Goal: Task Accomplishment & Management: Use online tool/utility

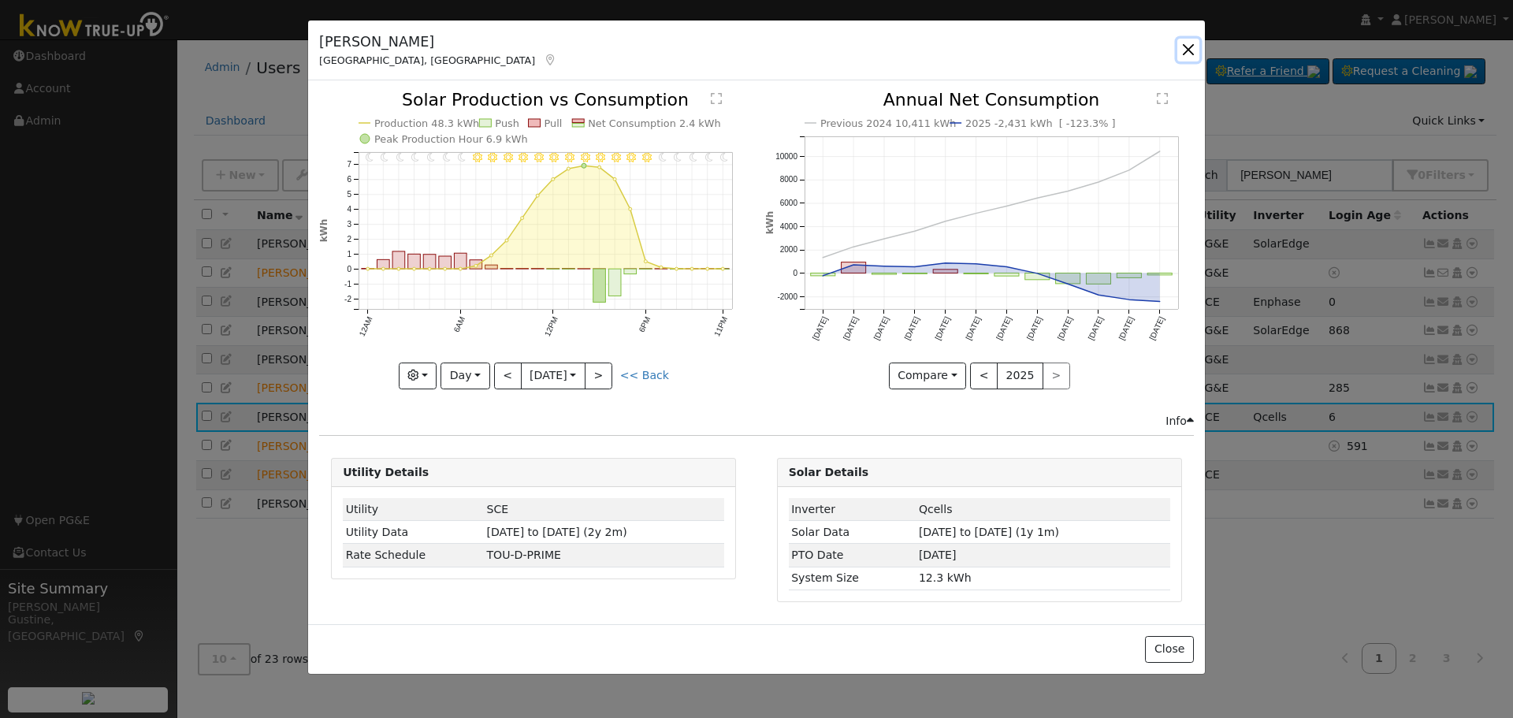
drag, startPoint x: 1188, startPoint y: 50, endPoint x: 1232, endPoint y: 72, distance: 48.6
click at [1188, 49] on button "button" at bounding box center [1188, 50] width 22 height 22
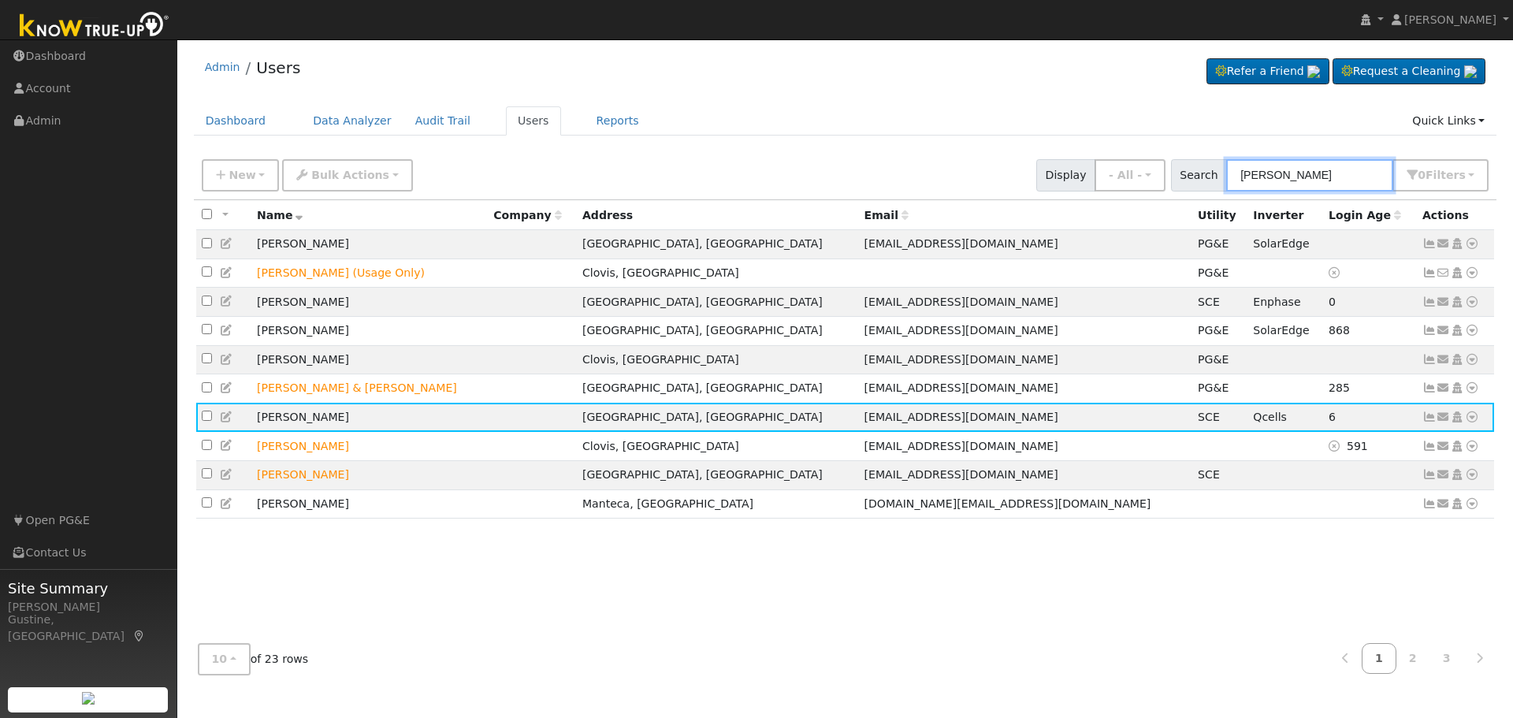
drag, startPoint x: 1295, startPoint y: 166, endPoint x: 937, endPoint y: 65, distance: 371.7
click at [937, 65] on div "Admin Users Refer a Friend Request a Cleaning" at bounding box center [845, 367] width 1320 height 640
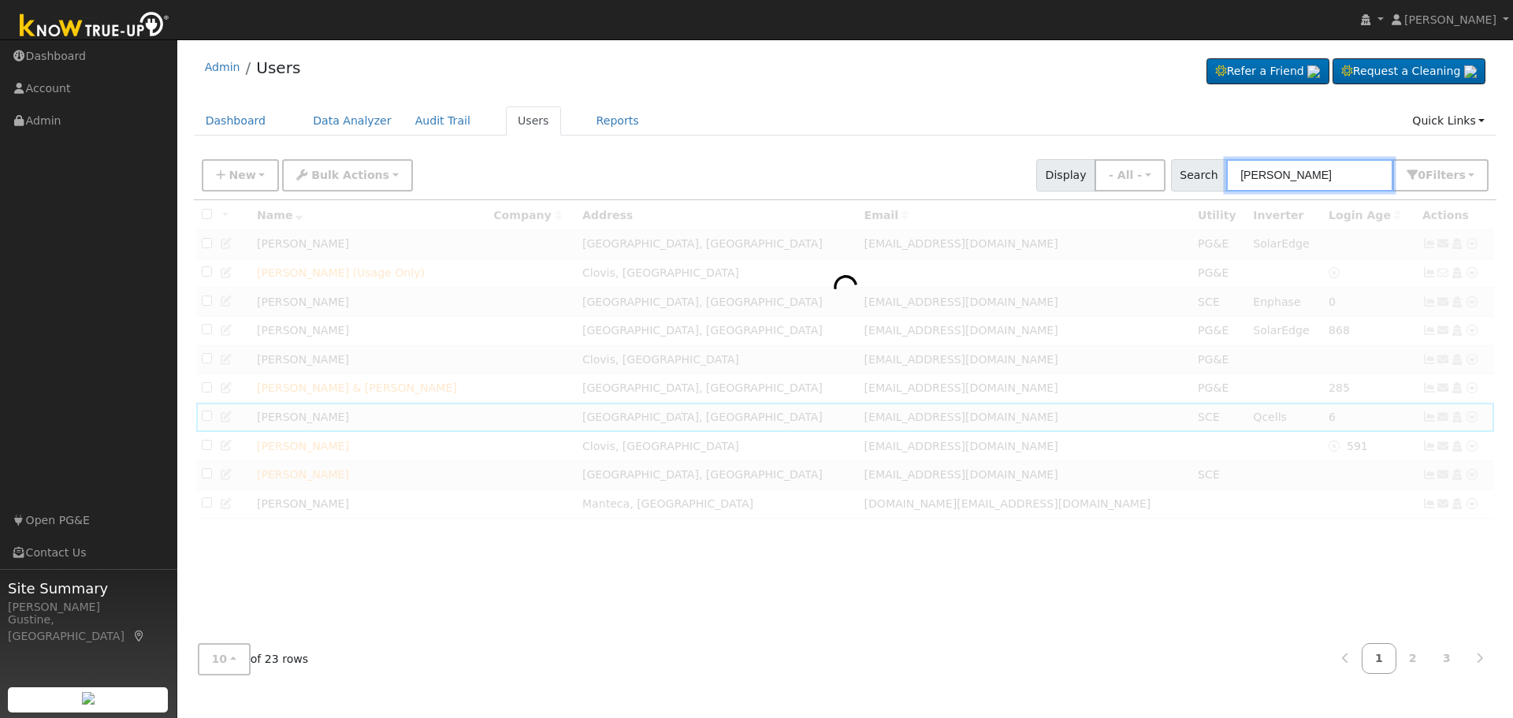
type input "[PERSON_NAME]"
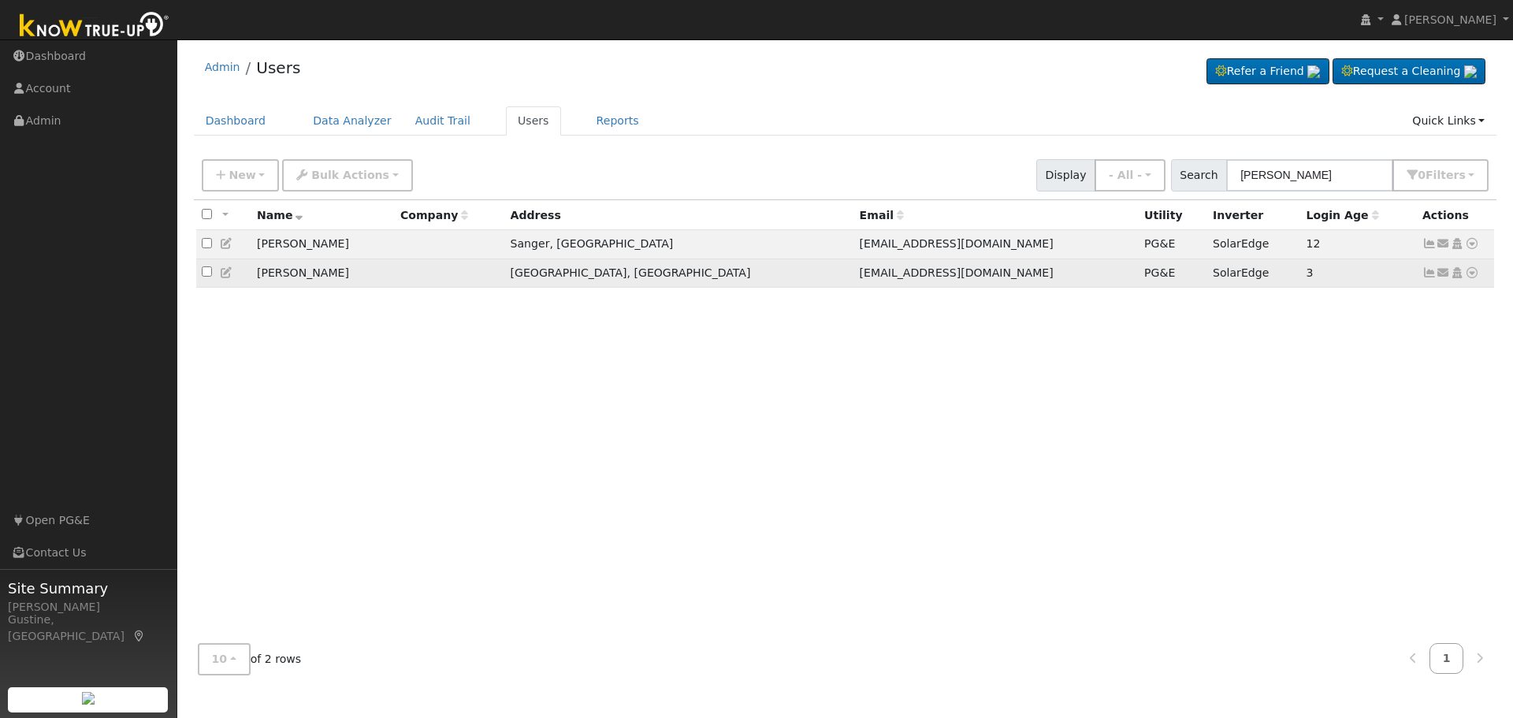
click at [1429, 275] on icon at bounding box center [1429, 272] width 14 height 11
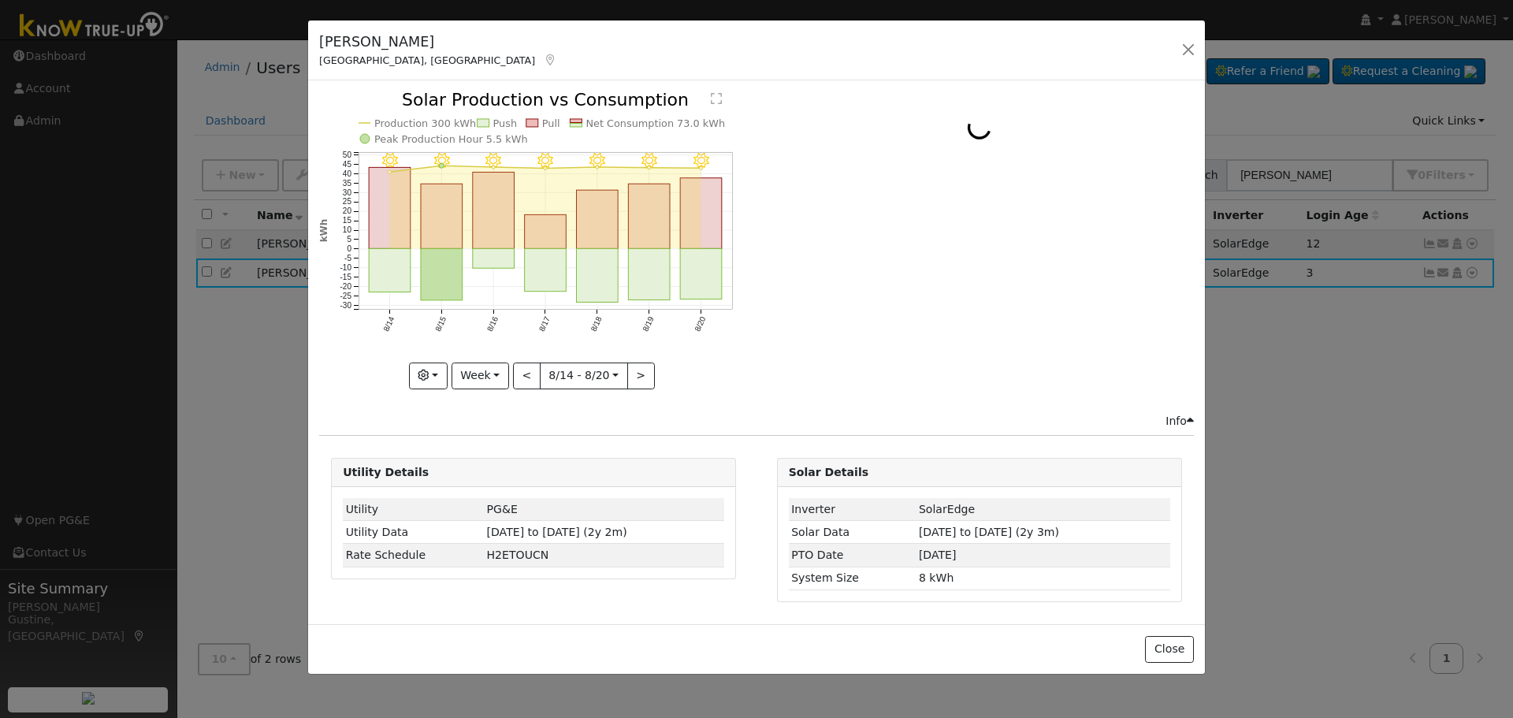
click at [543, 63] on icon at bounding box center [550, 59] width 14 height 11
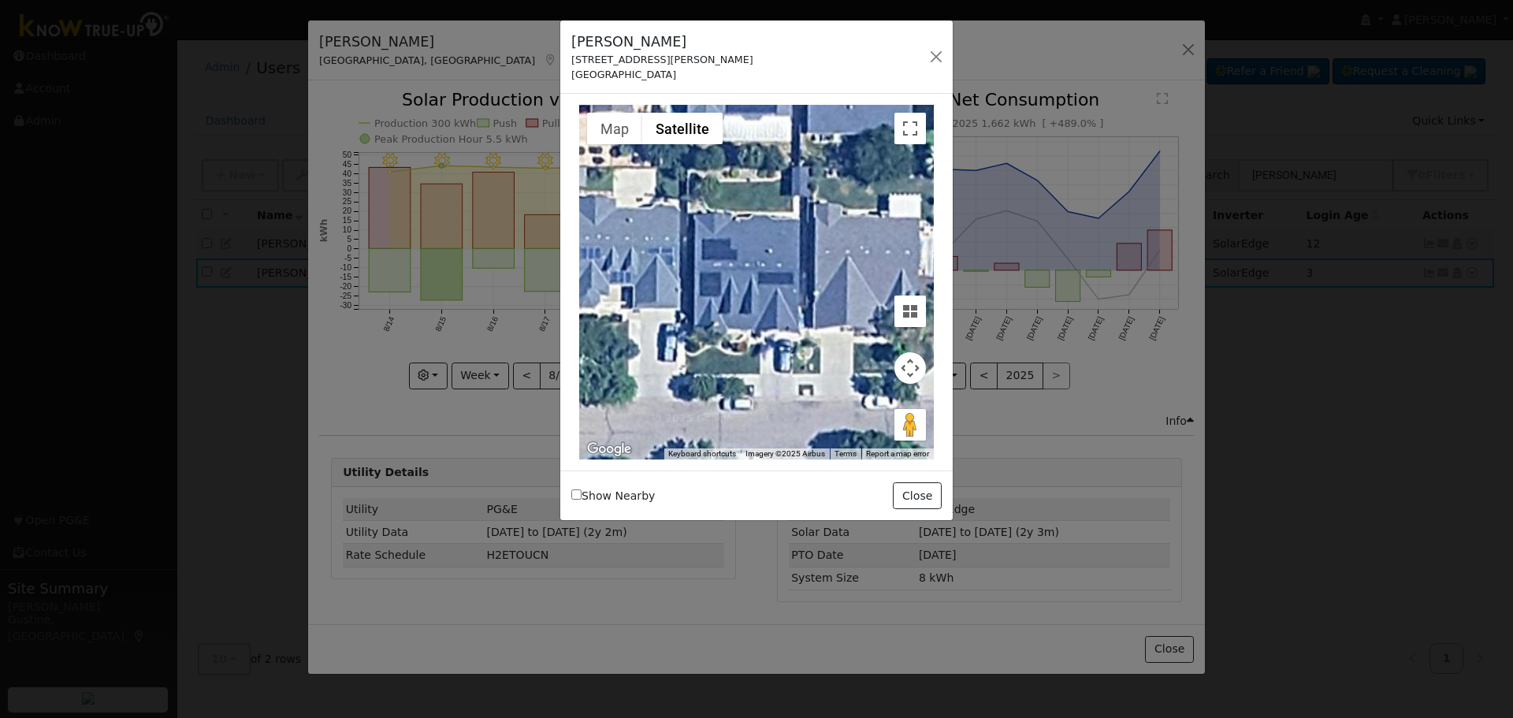
click at [1199, 48] on div at bounding box center [756, 359] width 1513 height 718
click at [1194, 55] on div at bounding box center [756, 359] width 1513 height 718
click at [925, 58] on button "button" at bounding box center [936, 57] width 22 height 22
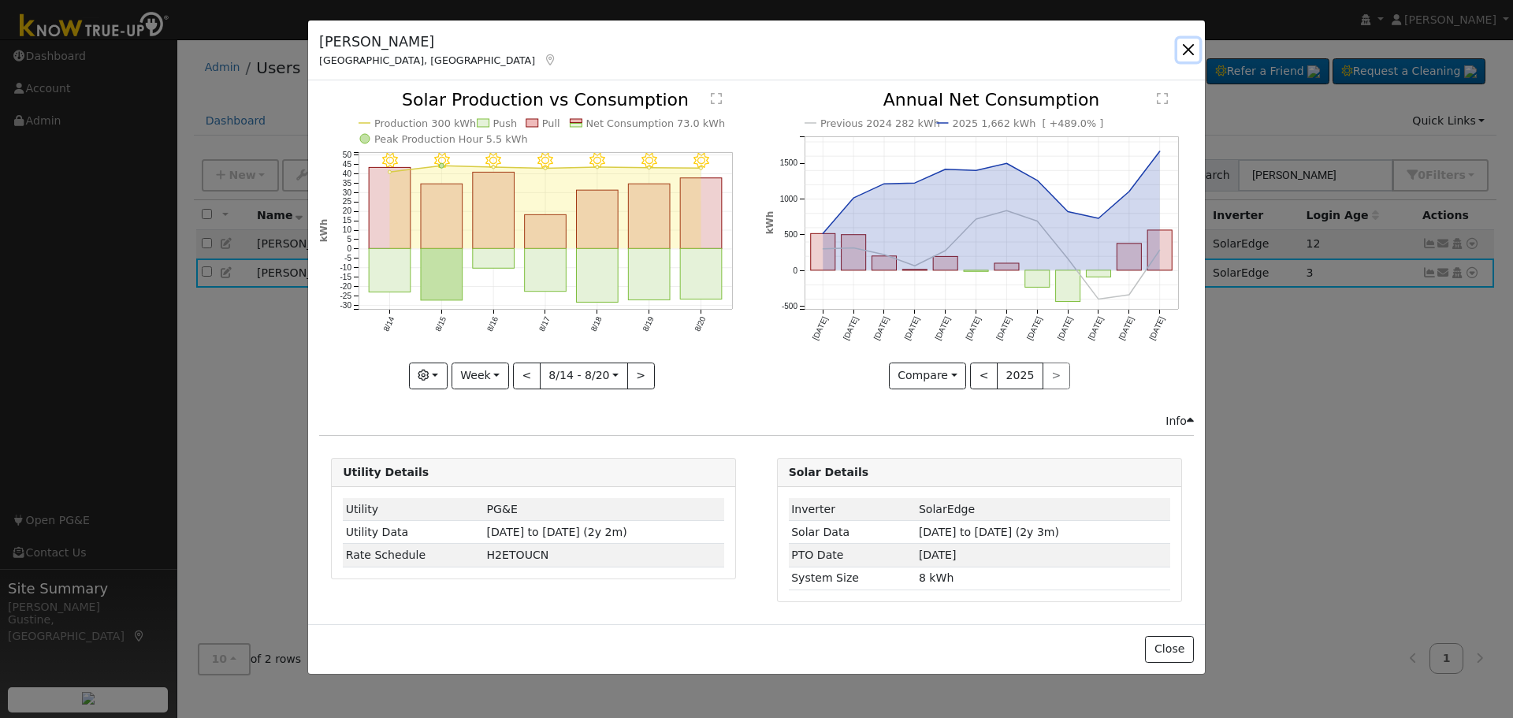
click at [1188, 47] on button "button" at bounding box center [1188, 50] width 22 height 22
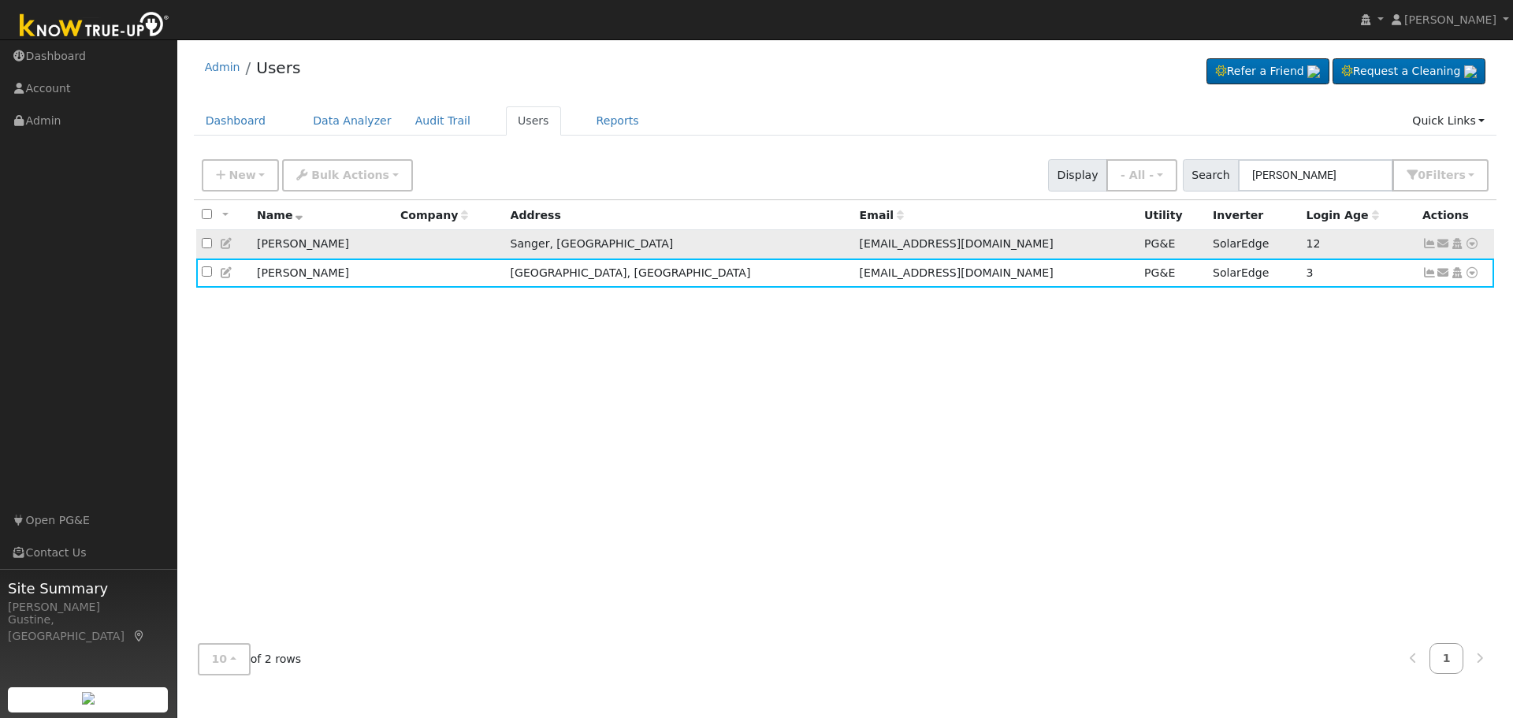
click at [1426, 244] on icon at bounding box center [1429, 243] width 14 height 11
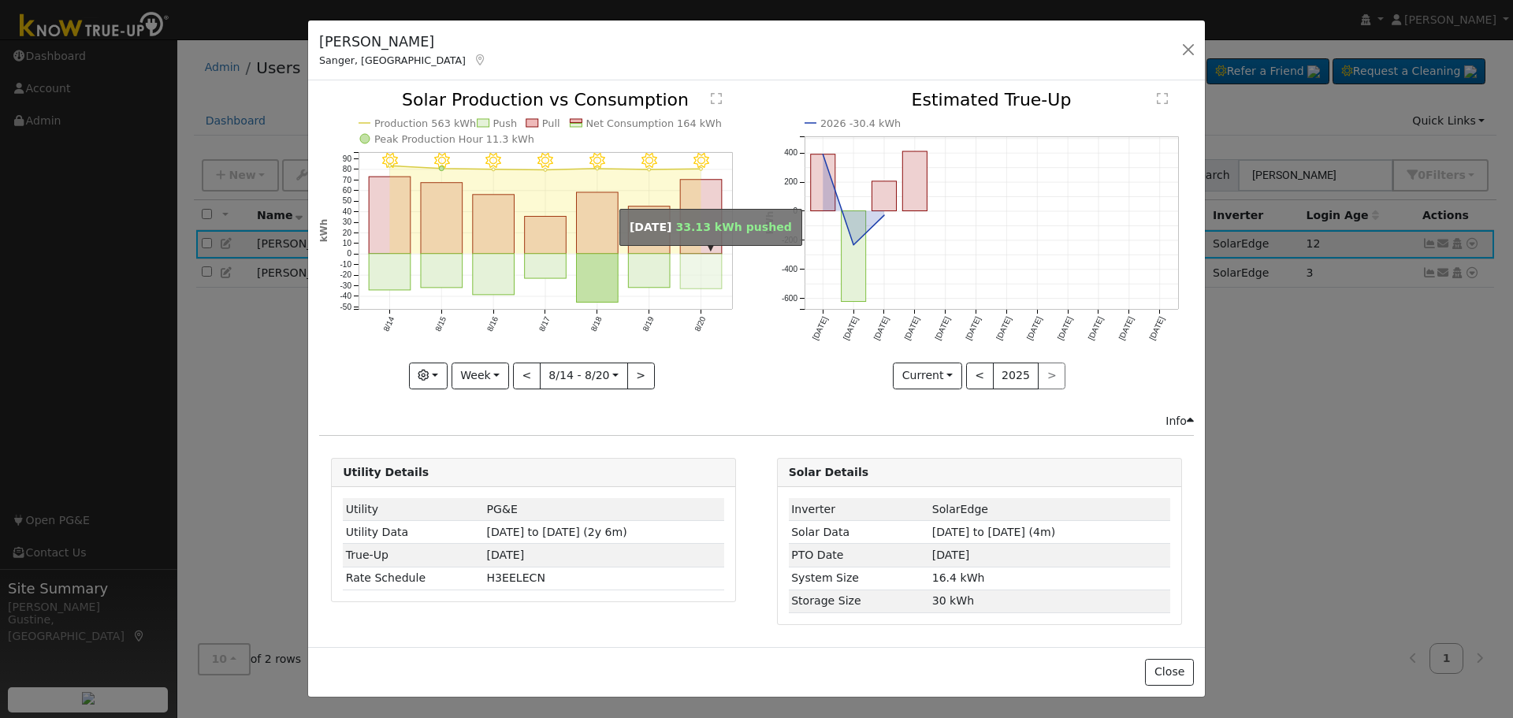
click at [701, 266] on rect "onclick=""" at bounding box center [702, 271] width 42 height 35
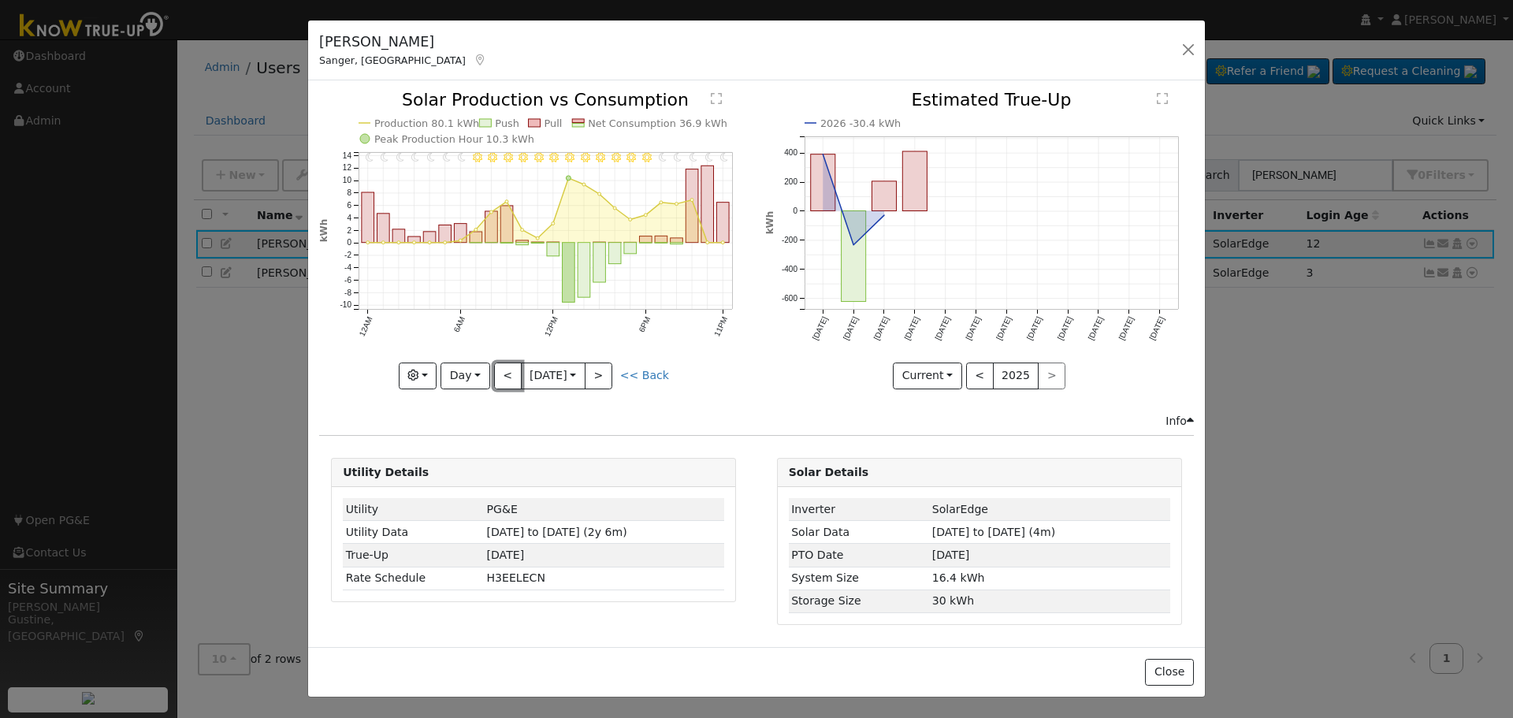
click at [500, 379] on button "<" at bounding box center [508, 376] width 28 height 27
type input "[DATE]"
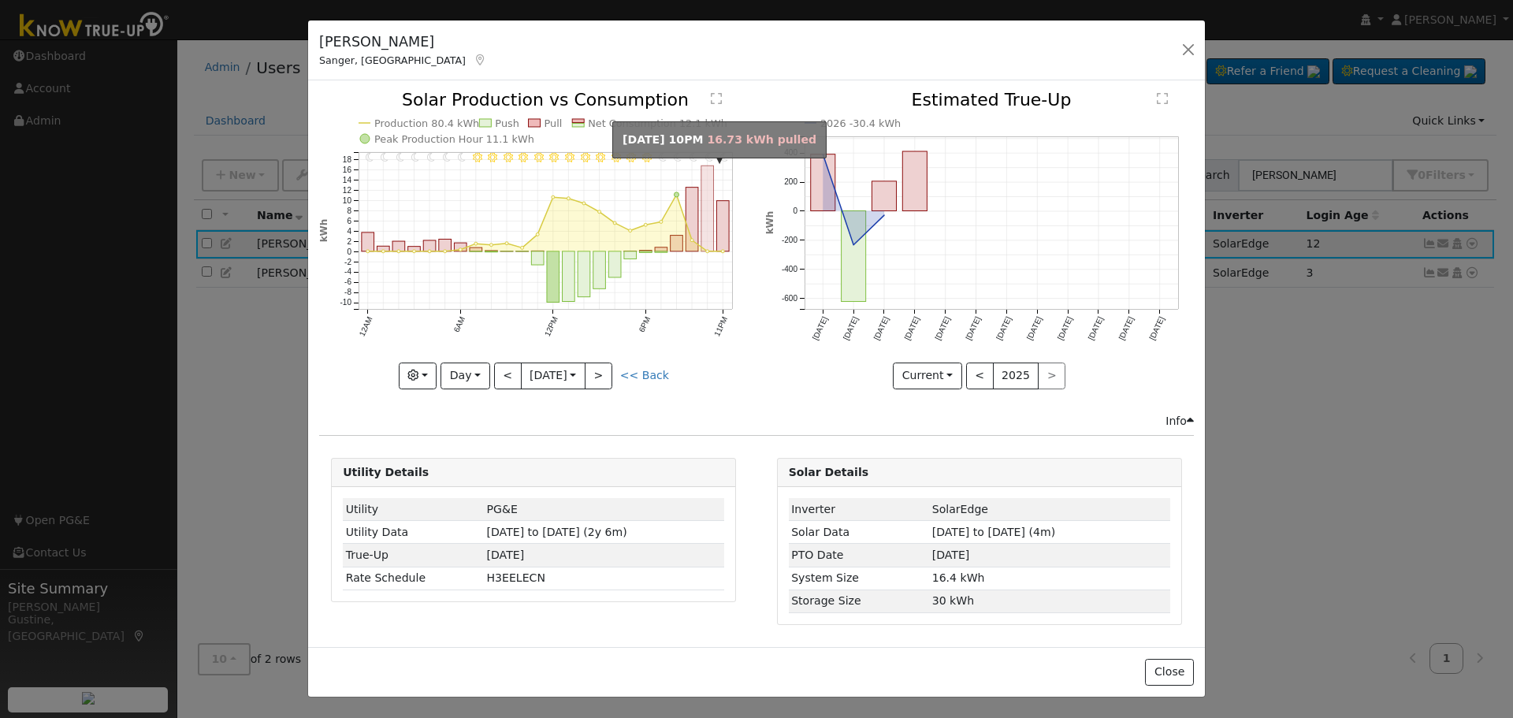
drag, startPoint x: 708, startPoint y: 226, endPoint x: 322, endPoint y: 256, distance: 387.3
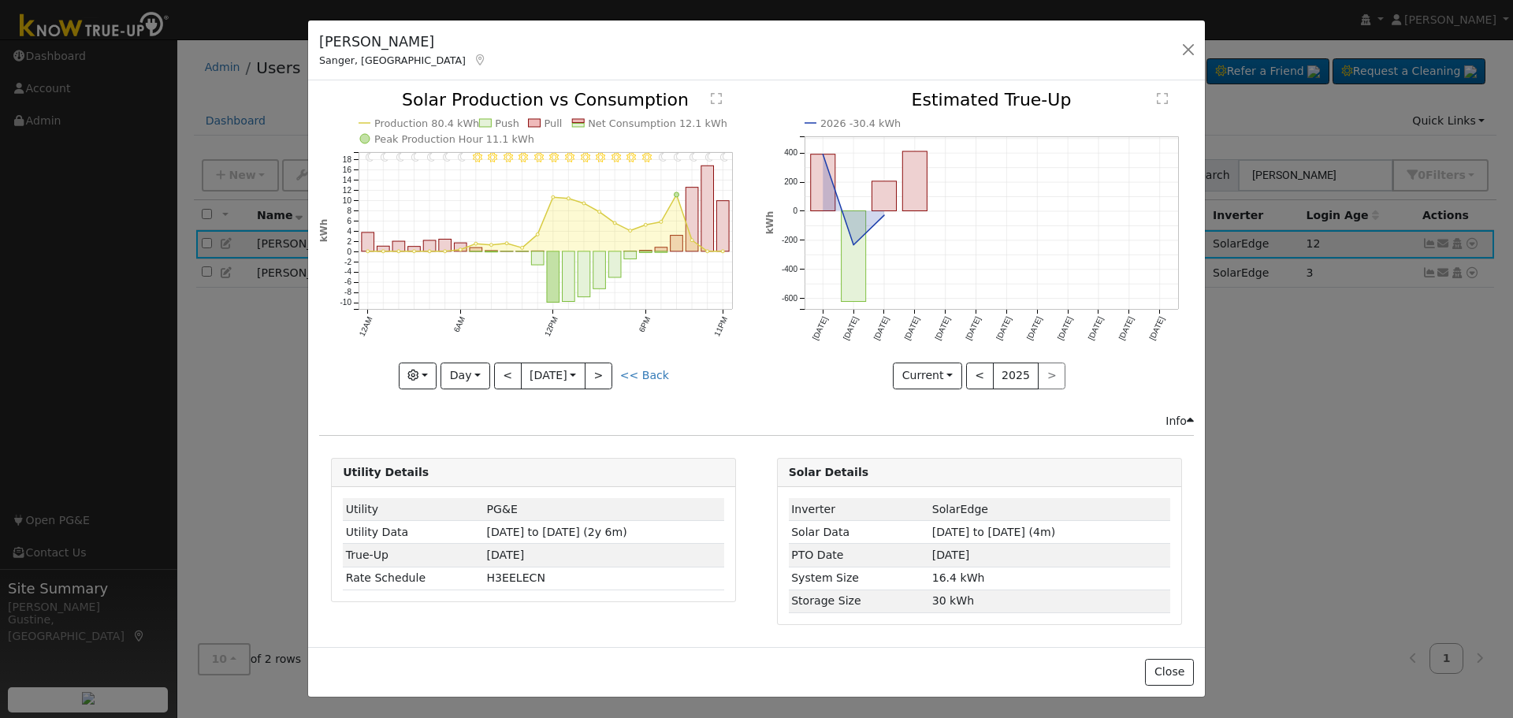
drag, startPoint x: 322, startPoint y: 256, endPoint x: 726, endPoint y: 206, distance: 406.5
click at [727, 210] on rect "onclick=""" at bounding box center [723, 226] width 13 height 50
click at [474, 58] on icon at bounding box center [481, 59] width 14 height 11
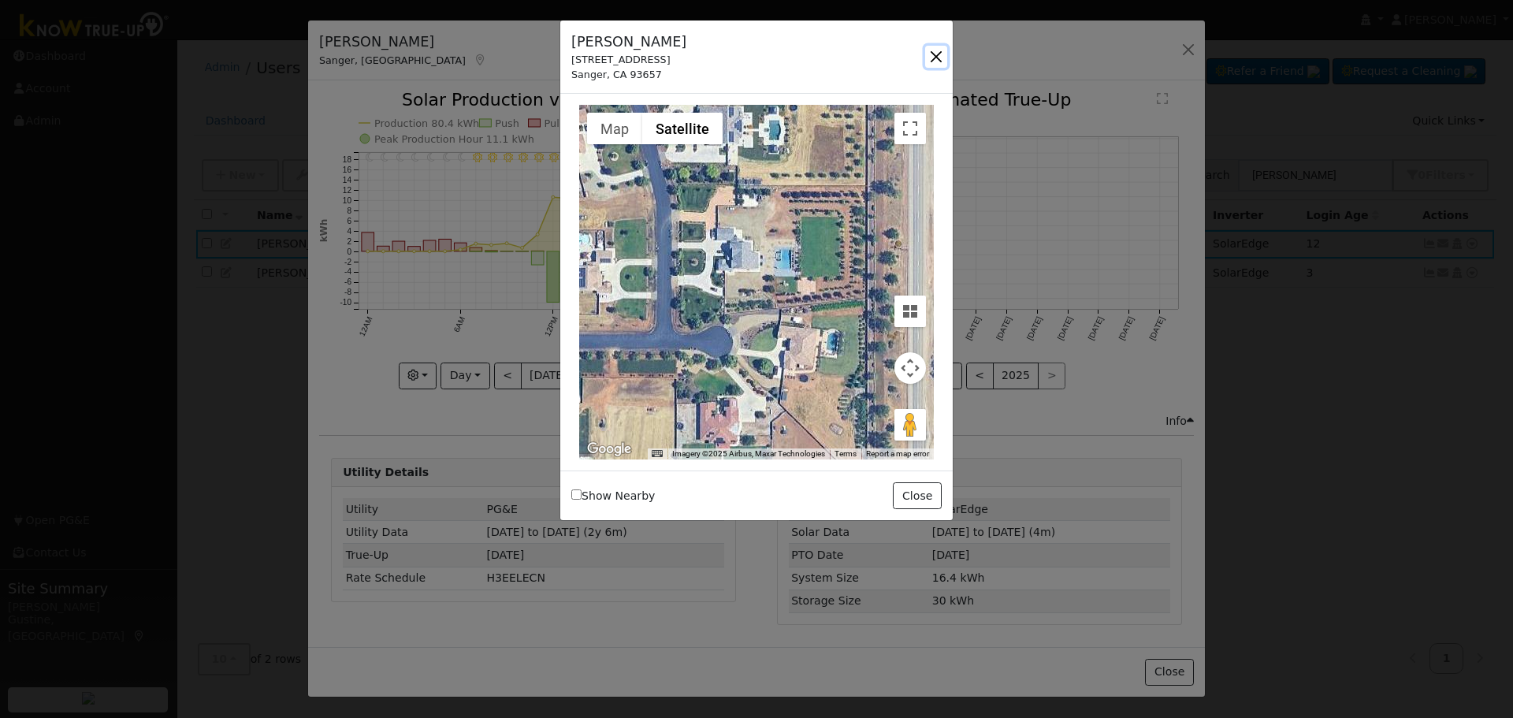
click at [932, 49] on button "button" at bounding box center [936, 57] width 22 height 22
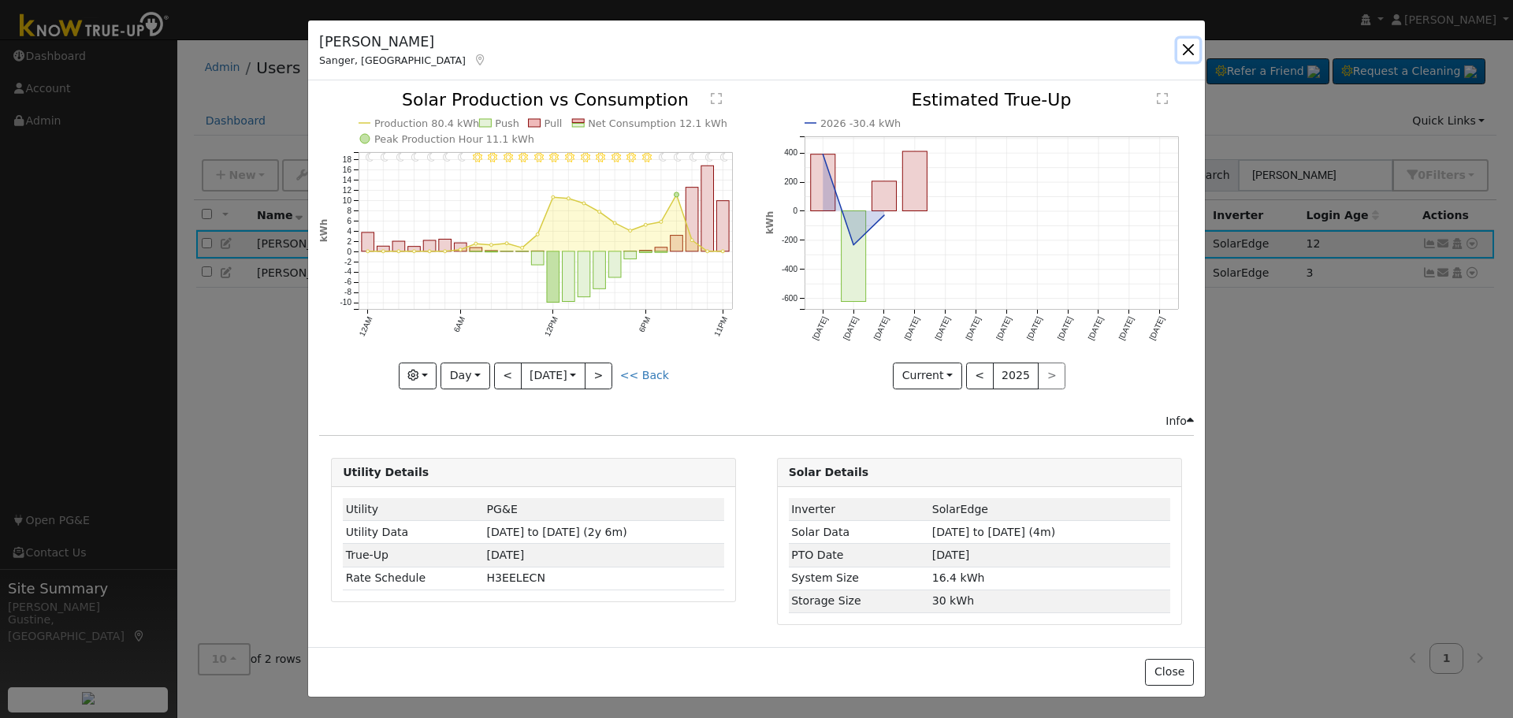
click at [1192, 49] on button "button" at bounding box center [1188, 50] width 22 height 22
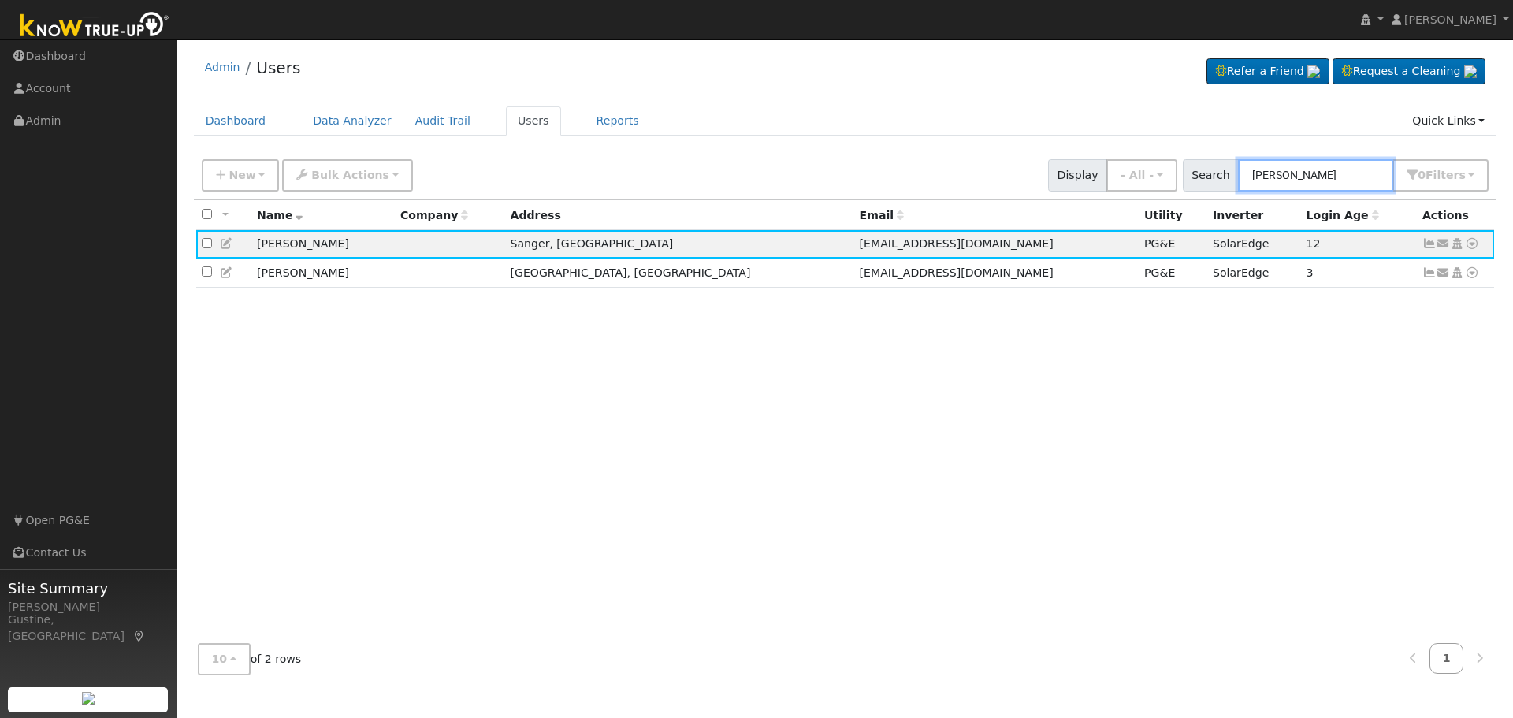
drag, startPoint x: 1341, startPoint y: 163, endPoint x: 872, endPoint y: 118, distance: 470.3
click at [885, 124] on div "Admin Users Refer a Friend Request a Cleaning" at bounding box center [845, 367] width 1320 height 640
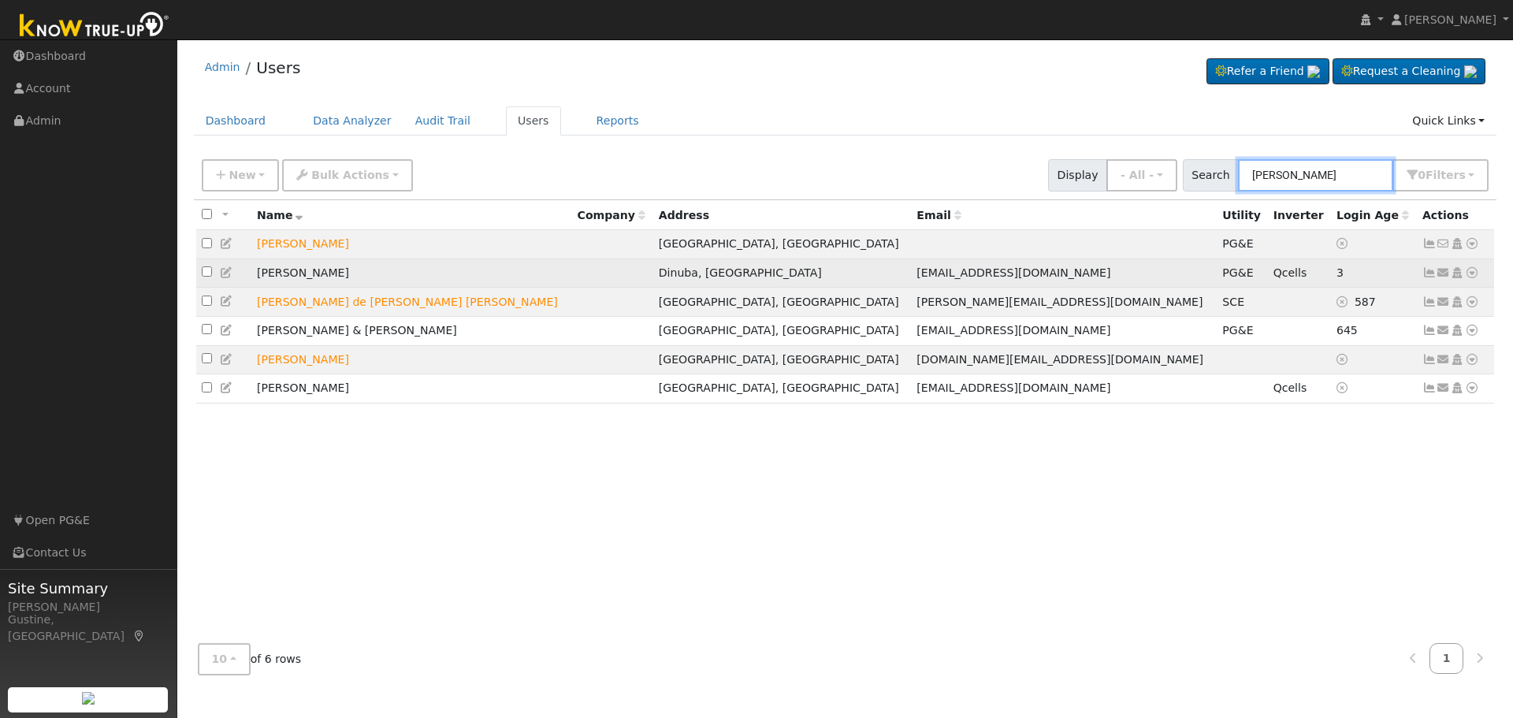
type input "[PERSON_NAME]"
click at [1433, 278] on icon at bounding box center [1429, 272] width 14 height 11
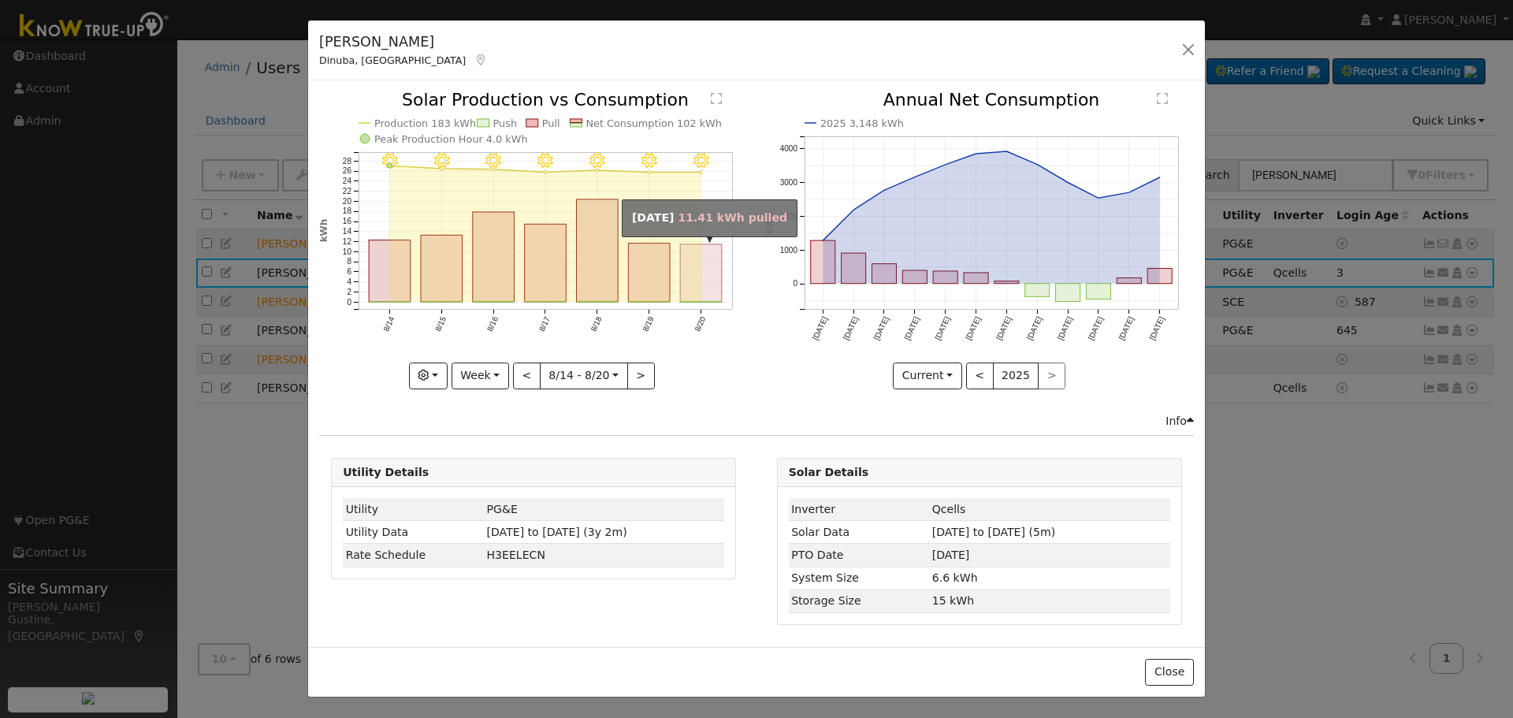
click at [708, 284] on rect "onclick=""" at bounding box center [702, 273] width 42 height 58
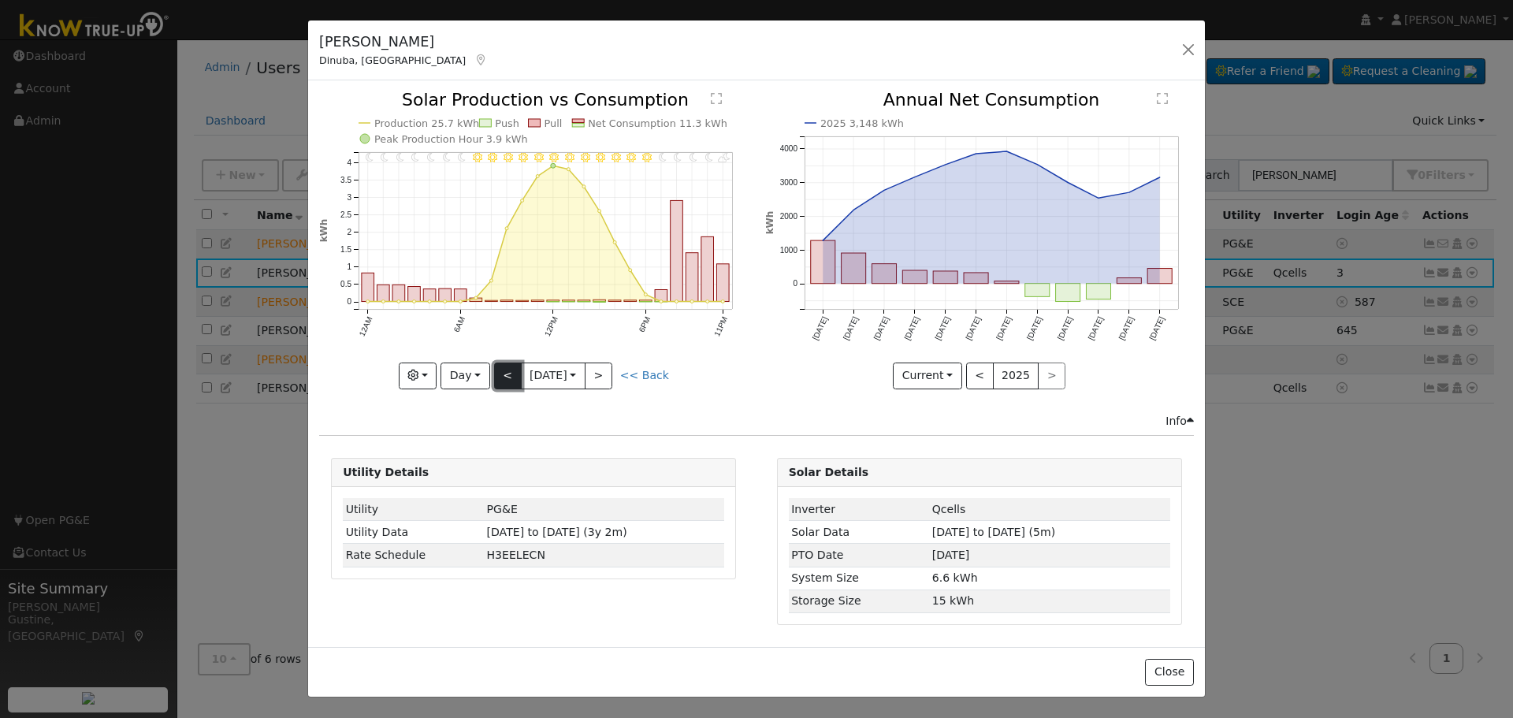
click at [508, 369] on button "<" at bounding box center [508, 376] width 28 height 27
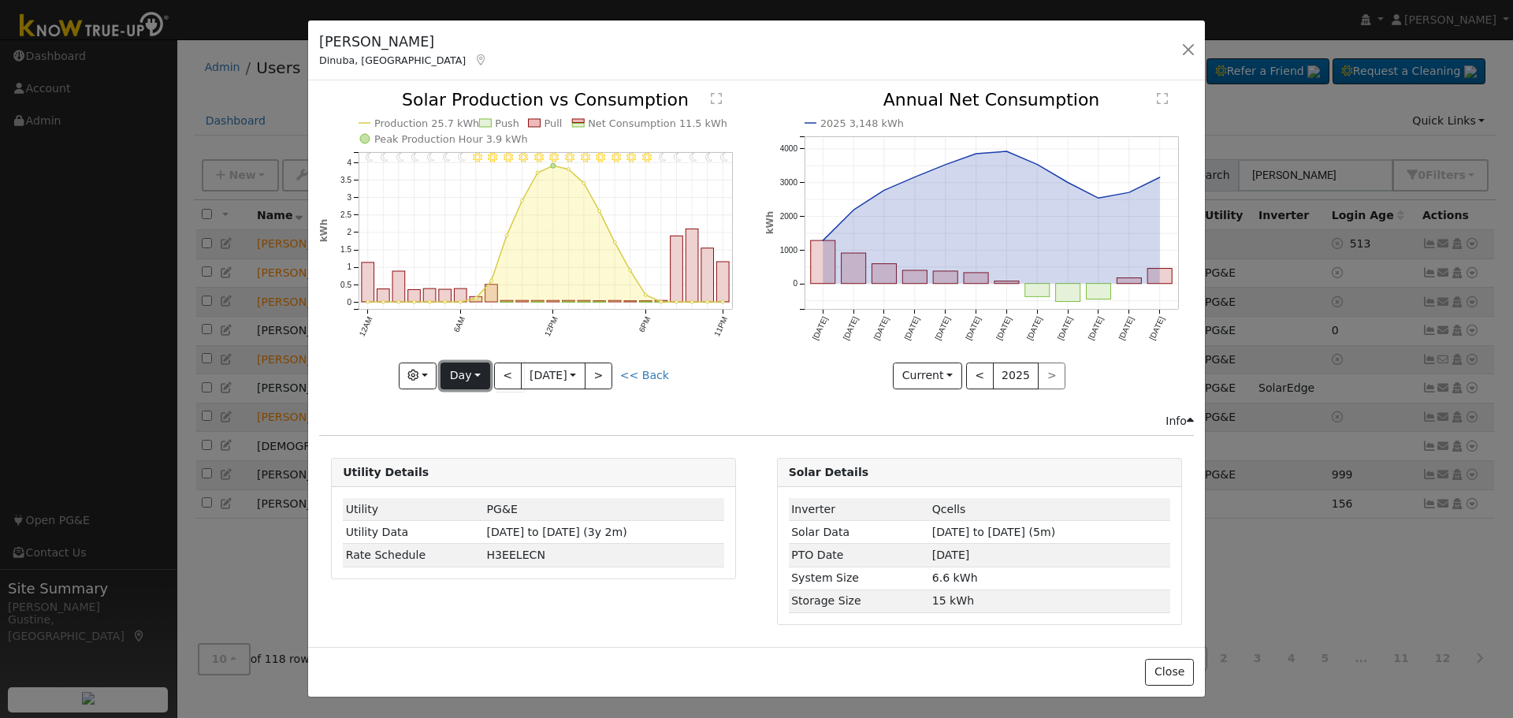
click at [480, 381] on button "Day" at bounding box center [465, 376] width 49 height 27
click at [511, 459] on link "Month" at bounding box center [496, 452] width 110 height 22
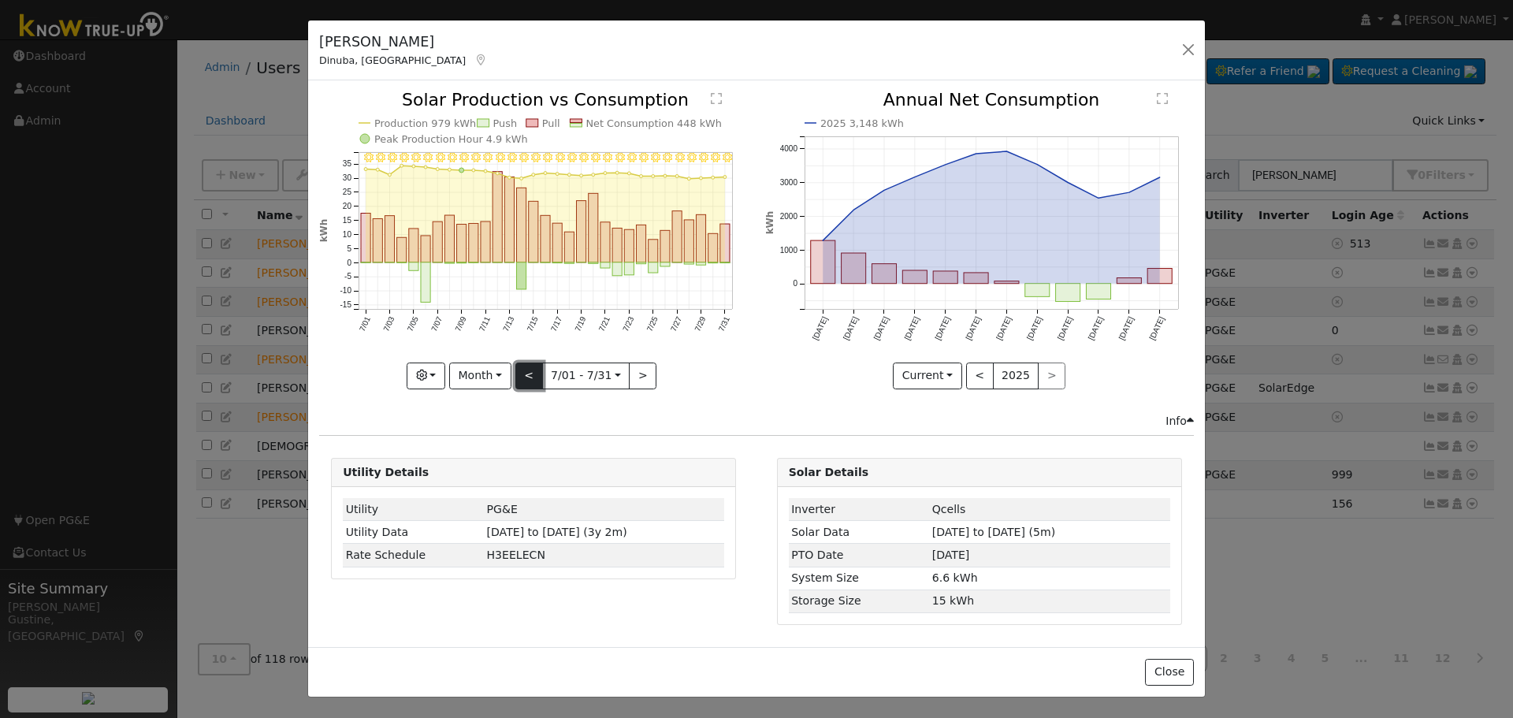
click at [532, 375] on button "<" at bounding box center [529, 376] width 28 height 27
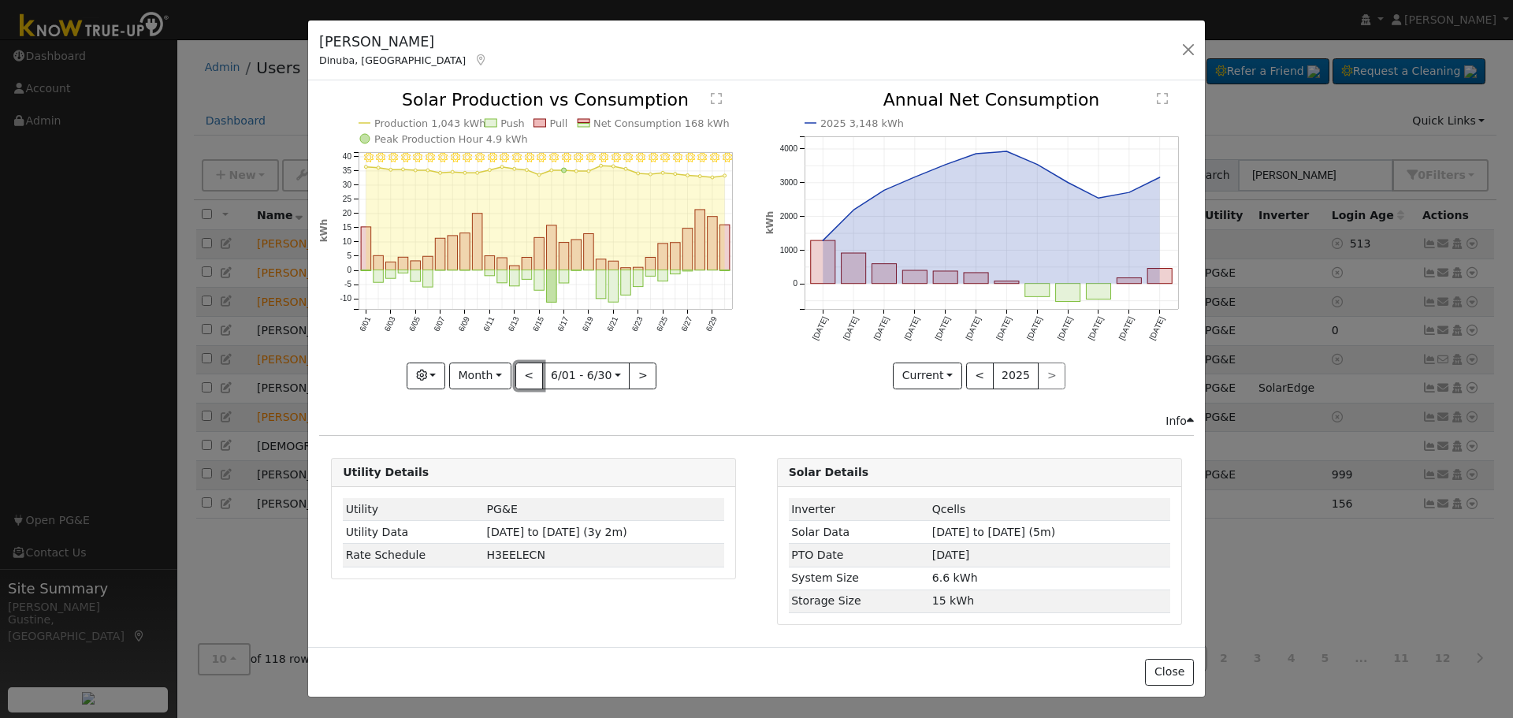
drag, startPoint x: 532, startPoint y: 376, endPoint x: 525, endPoint y: 385, distance: 11.8
click at [532, 385] on button "<" at bounding box center [529, 376] width 28 height 27
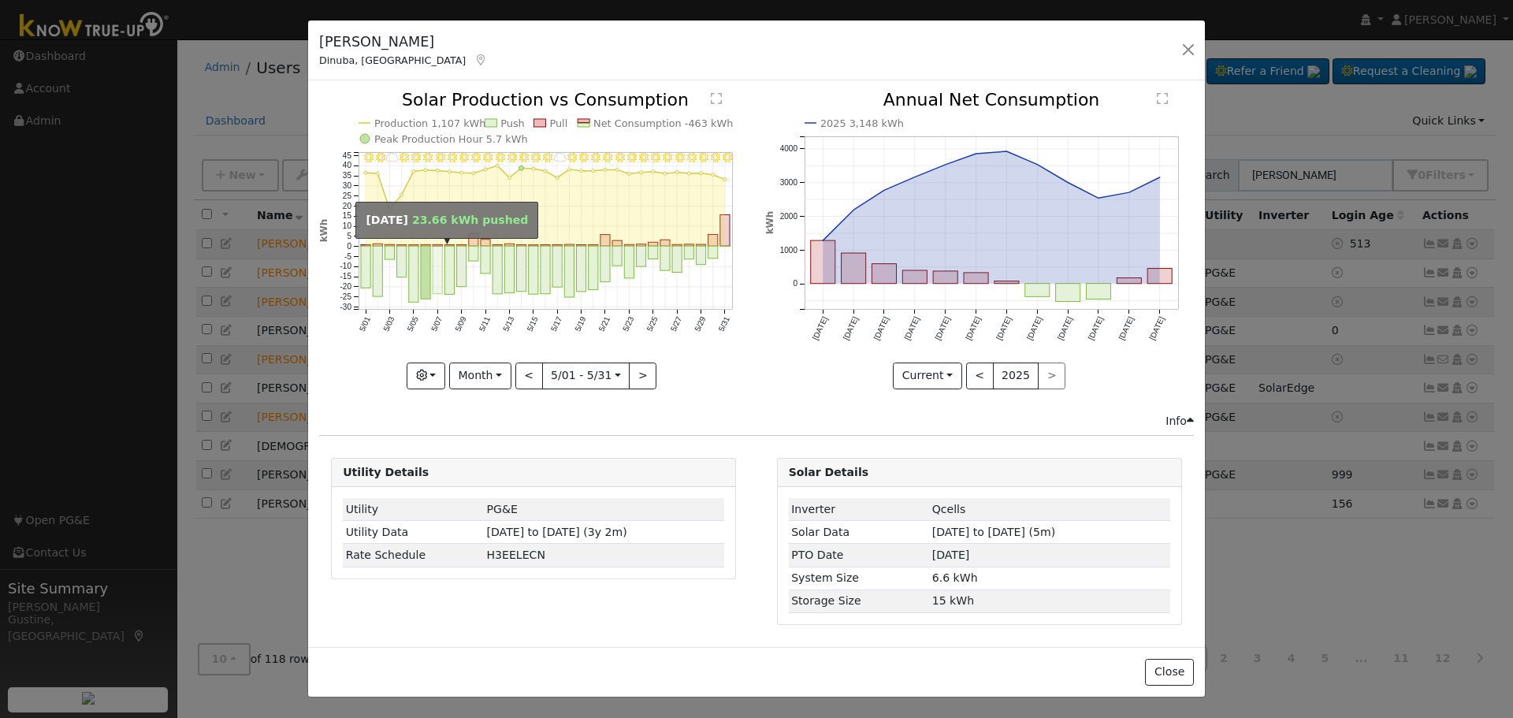
click at [442, 285] on rect "onclick=""" at bounding box center [437, 271] width 9 height 48
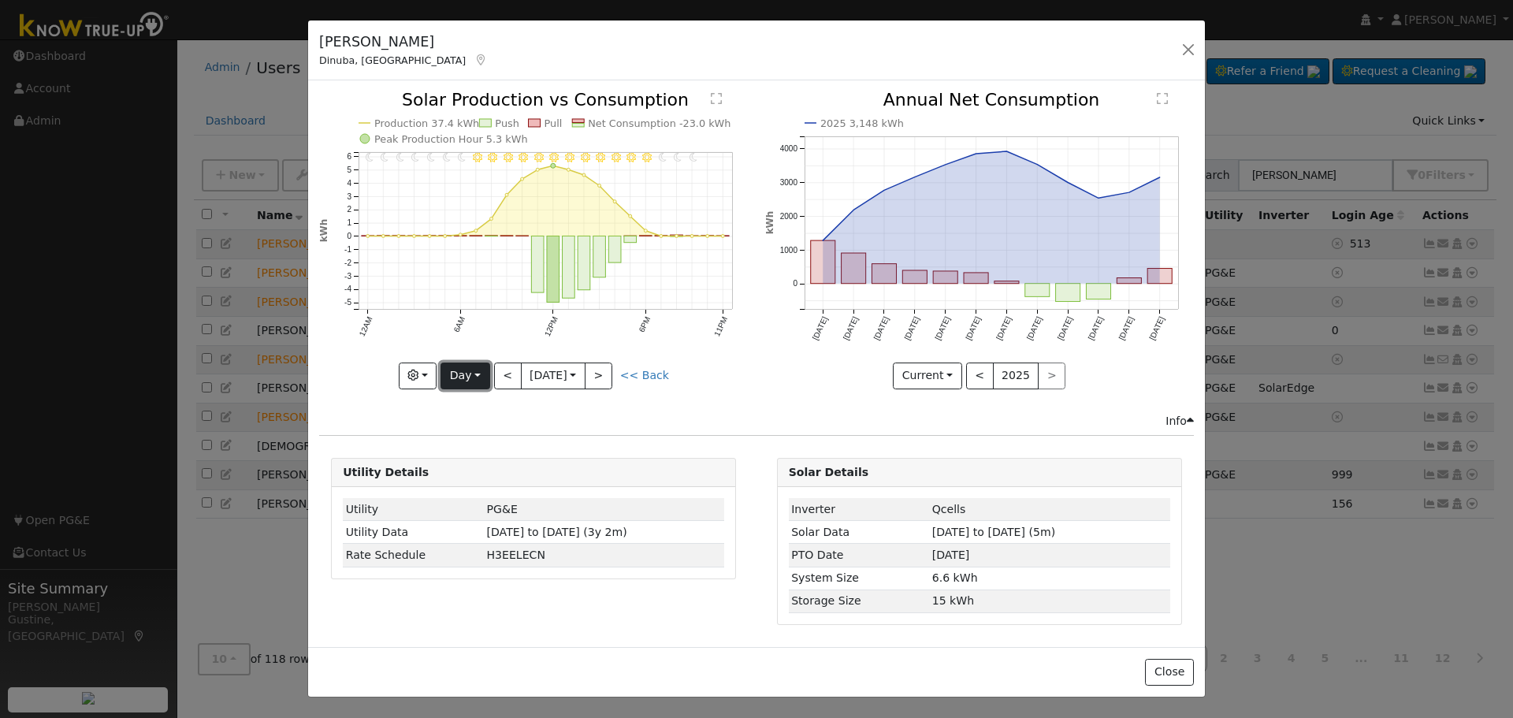
click at [453, 388] on button "Day" at bounding box center [465, 376] width 49 height 27
click at [509, 463] on link "Year" at bounding box center [496, 474] width 110 height 22
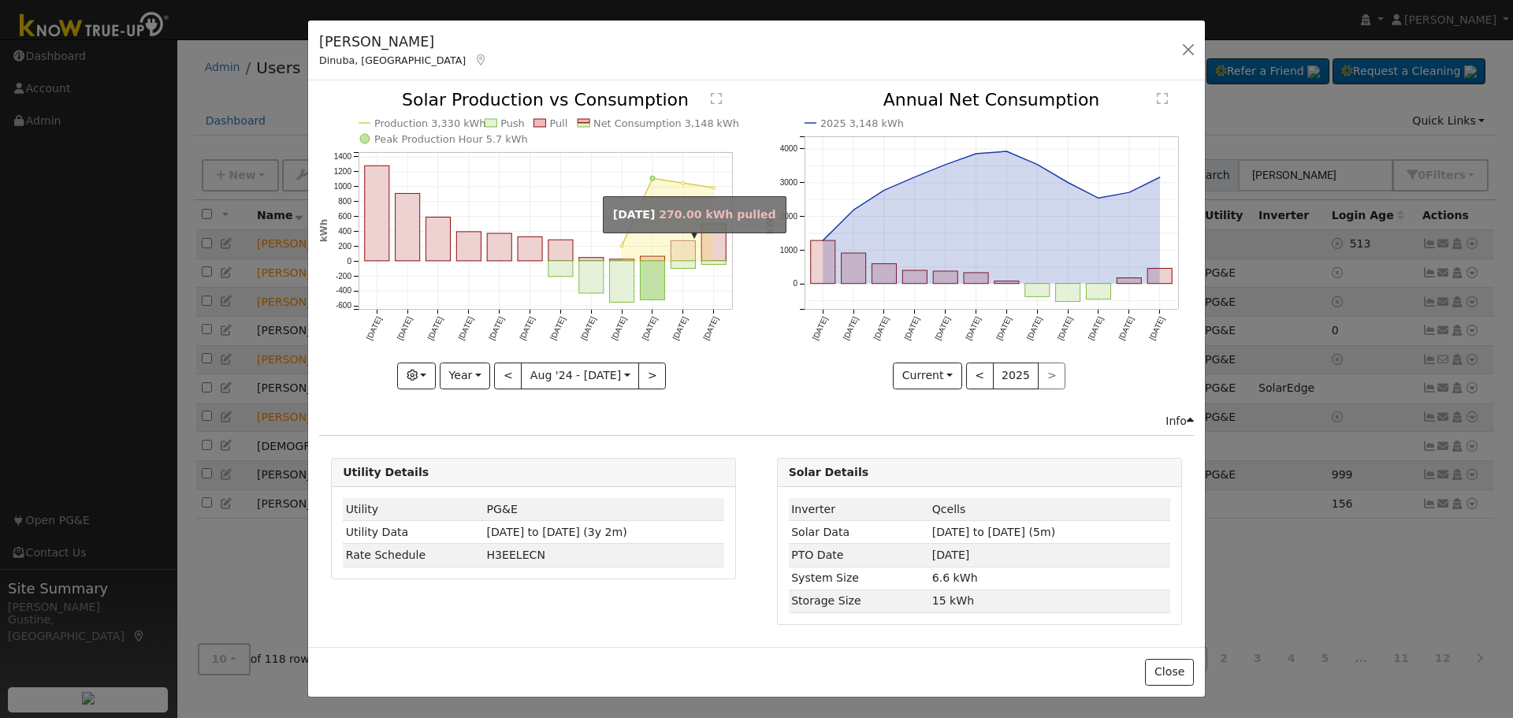
click at [684, 246] on rect "onclick=""" at bounding box center [683, 251] width 24 height 20
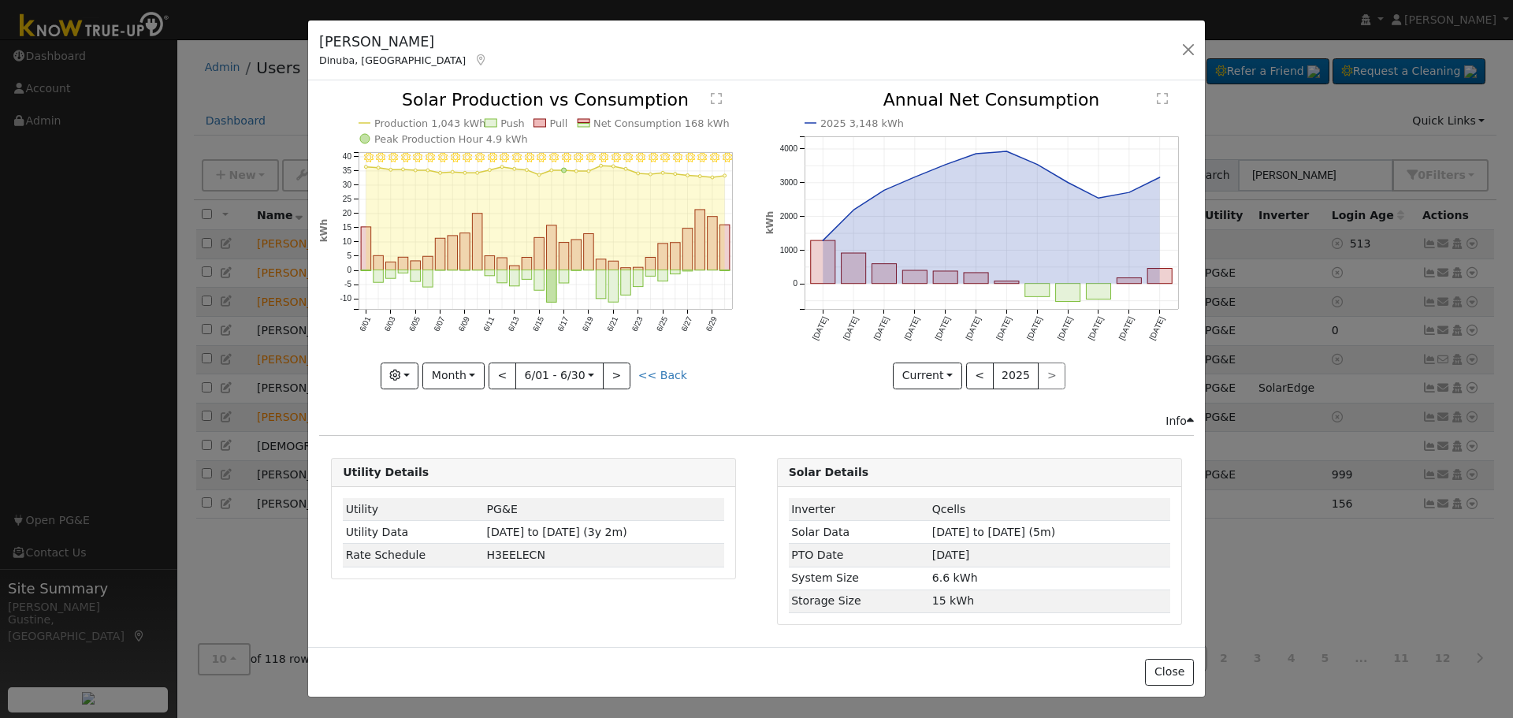
click at [465, 250] on rect "onclick=""" at bounding box center [465, 251] width 10 height 37
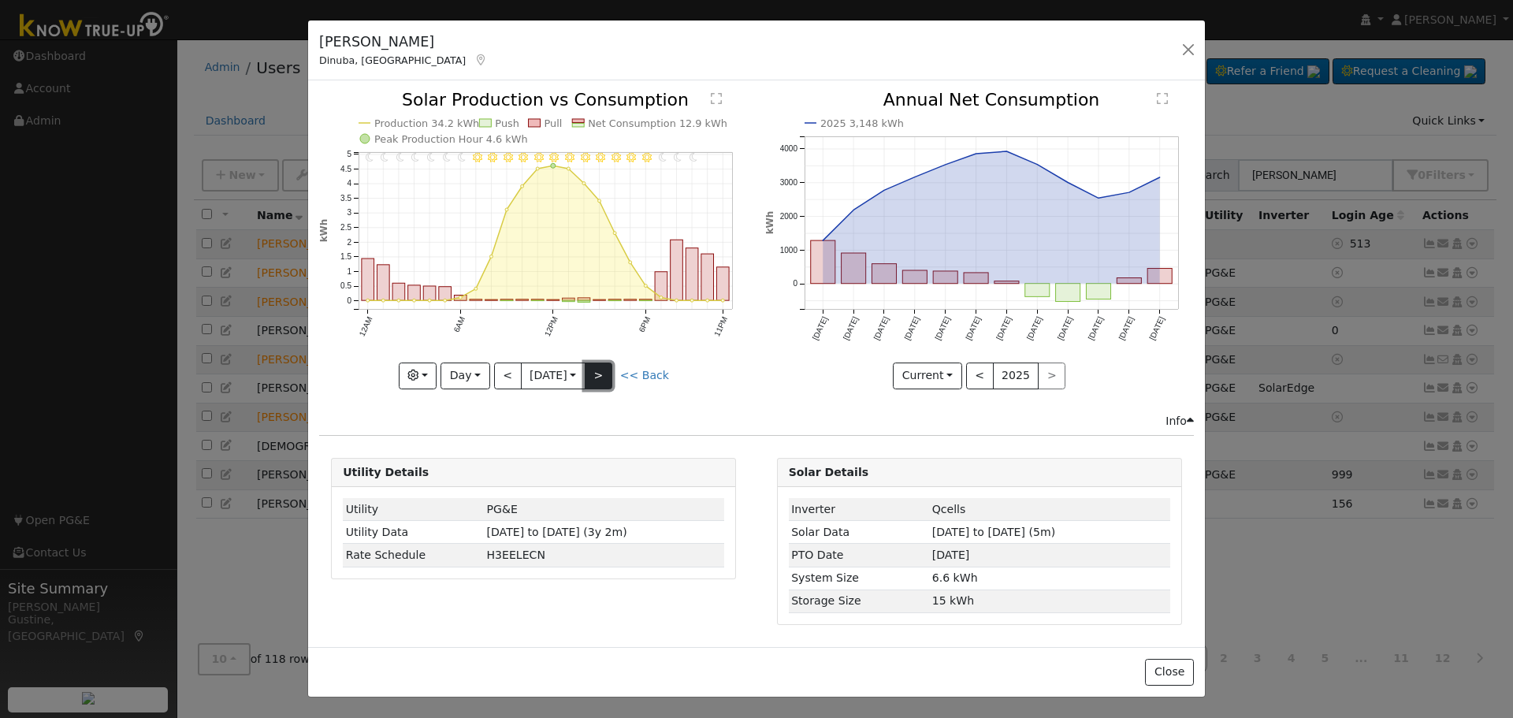
click at [612, 363] on button ">" at bounding box center [599, 376] width 28 height 27
click at [441, 386] on icon "11PM - undefined 10PM - undefined 9PM - Clear 8PM - MostlyClear 7PM - MostlyCle…" at bounding box center [533, 239] width 429 height 296
click at [445, 383] on div "11PM - undefined 10PM - undefined 9PM - Clear 8PM - MostlyClear 7PM - MostlyCle…" at bounding box center [533, 239] width 429 height 297
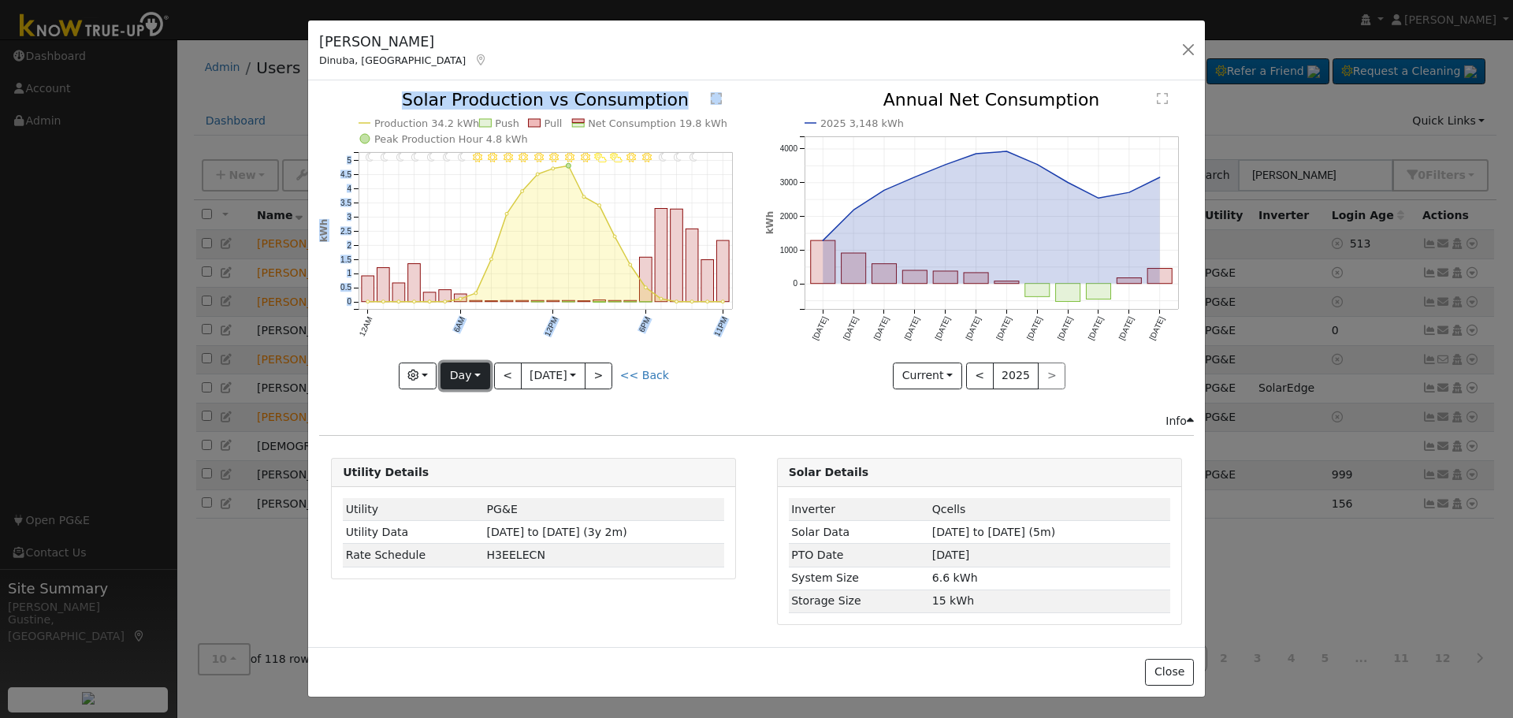
click at [459, 377] on button "Day" at bounding box center [465, 376] width 49 height 27
click at [504, 455] on link "Month" at bounding box center [496, 452] width 110 height 22
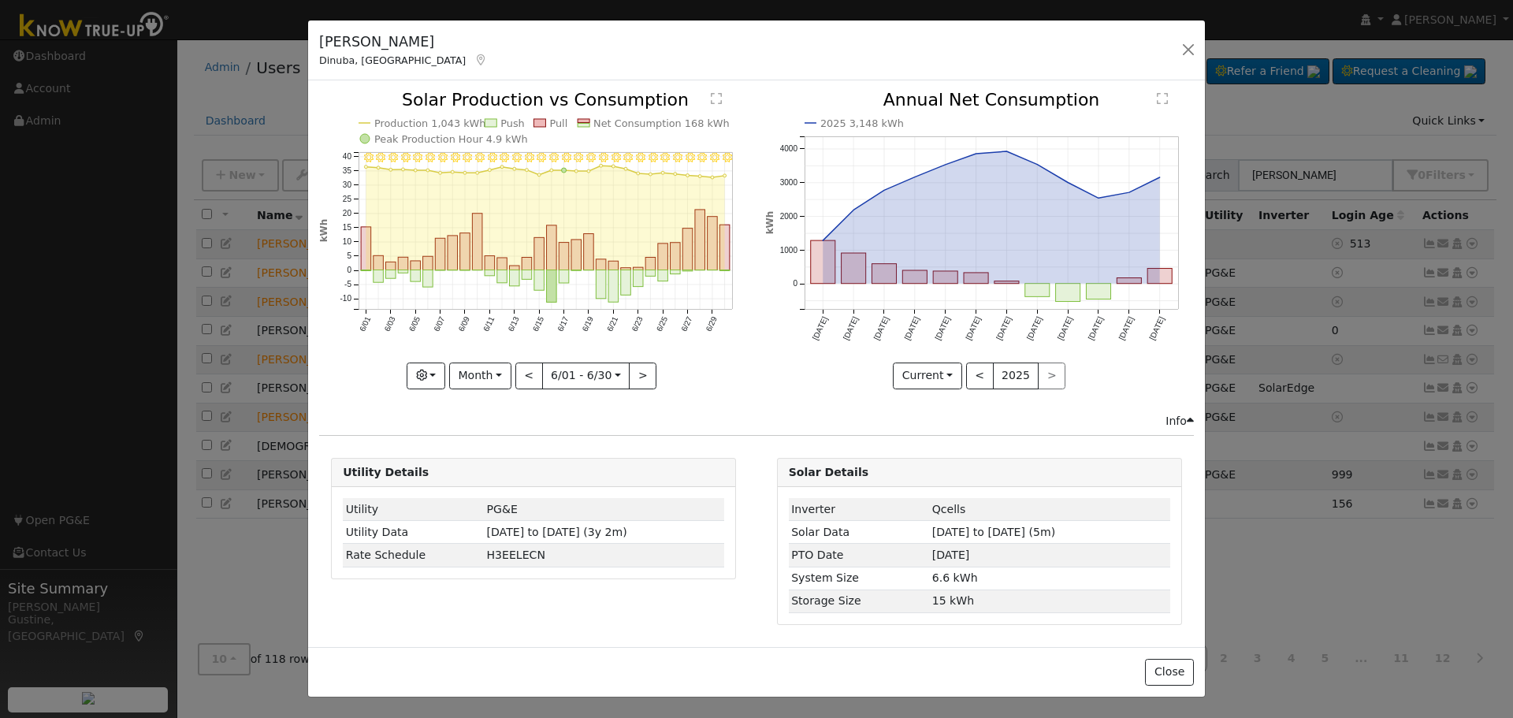
click at [520, 370] on div "6/30 - Clear 6/29 - Clear 6/28 - Clear 6/27 - Clear 6/26 - Clear 6/25 - Clear 6…" at bounding box center [533, 239] width 429 height 297
click at [520, 373] on button "<" at bounding box center [529, 376] width 28 height 27
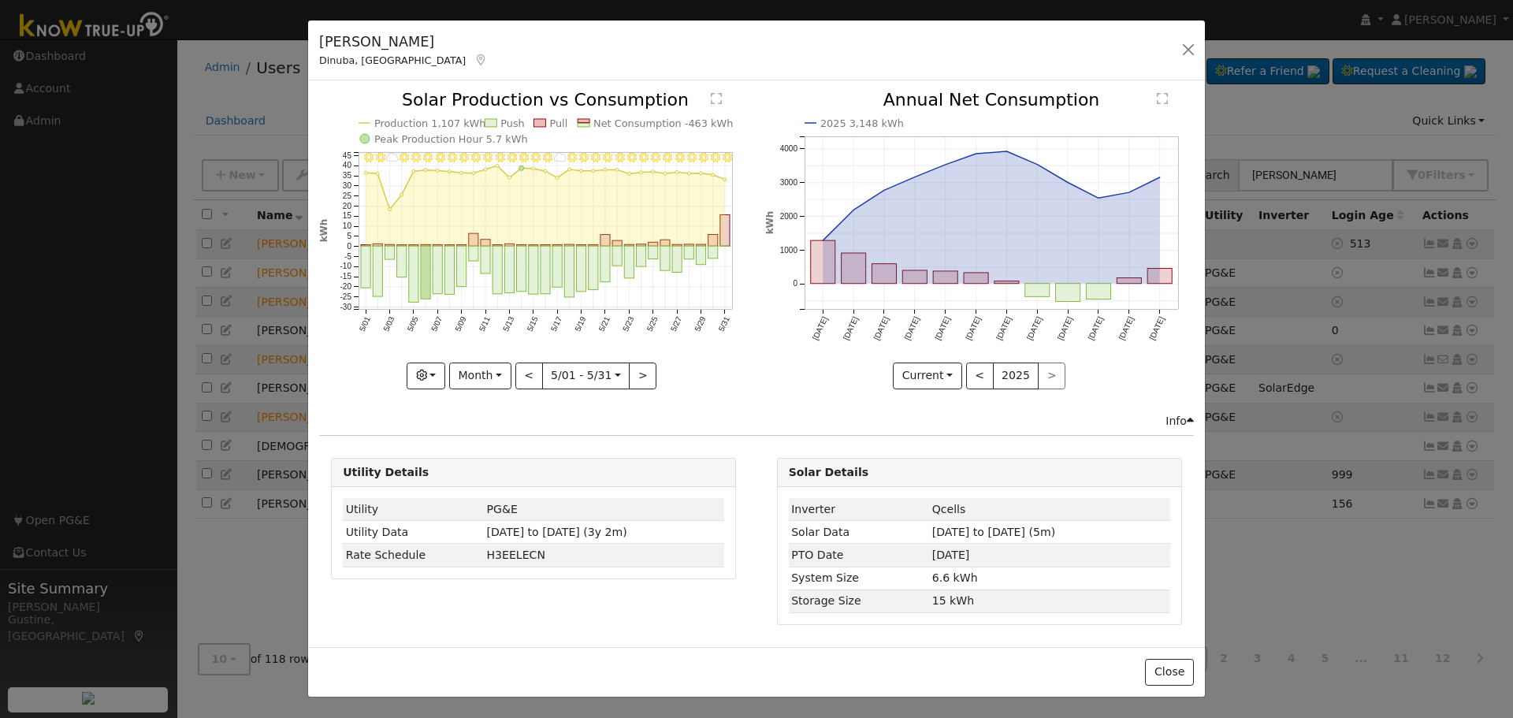
click at [496, 251] on rect "onclick=""" at bounding box center [497, 271] width 9 height 48
type input "[DATE]"
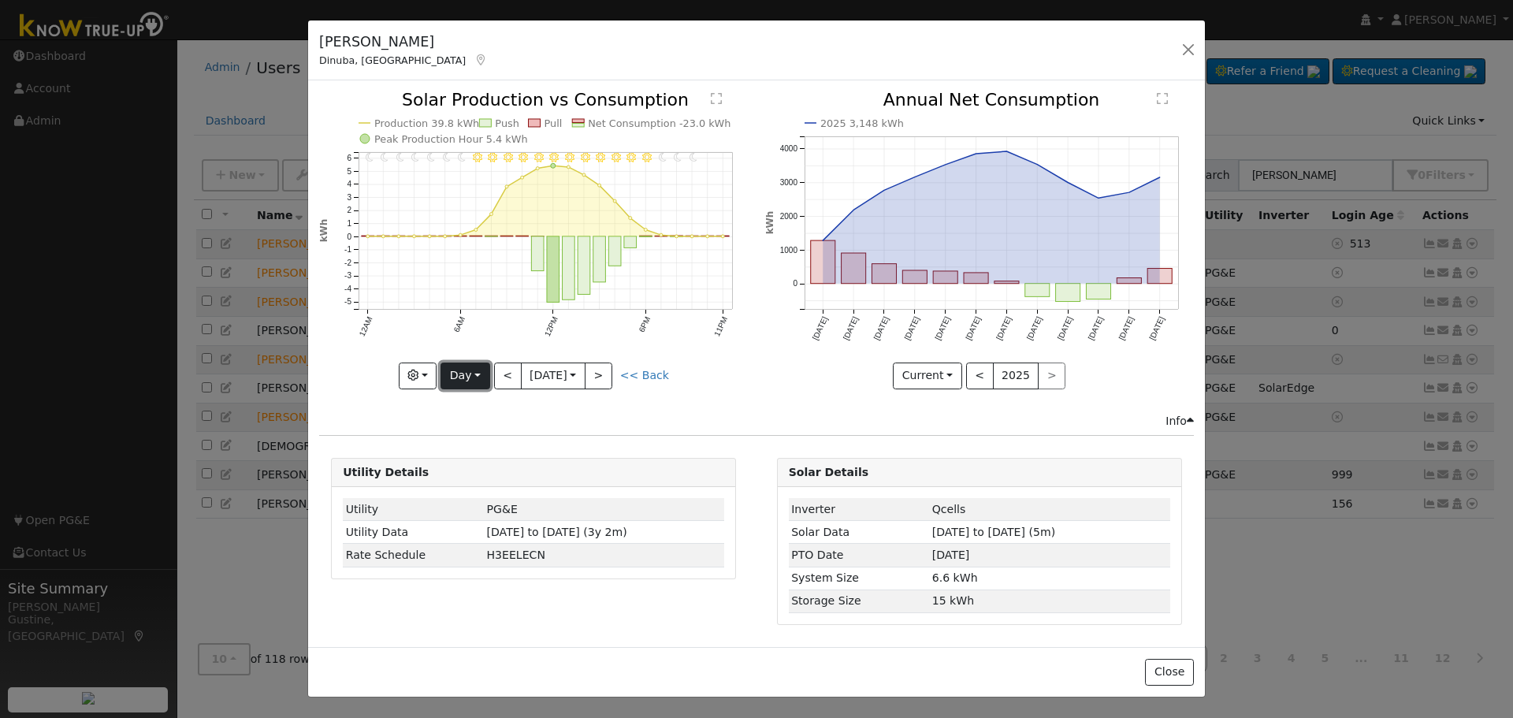
click at [469, 366] on button "Day" at bounding box center [465, 376] width 49 height 27
click at [585, 376] on input "[DATE]" at bounding box center [553, 375] width 63 height 25
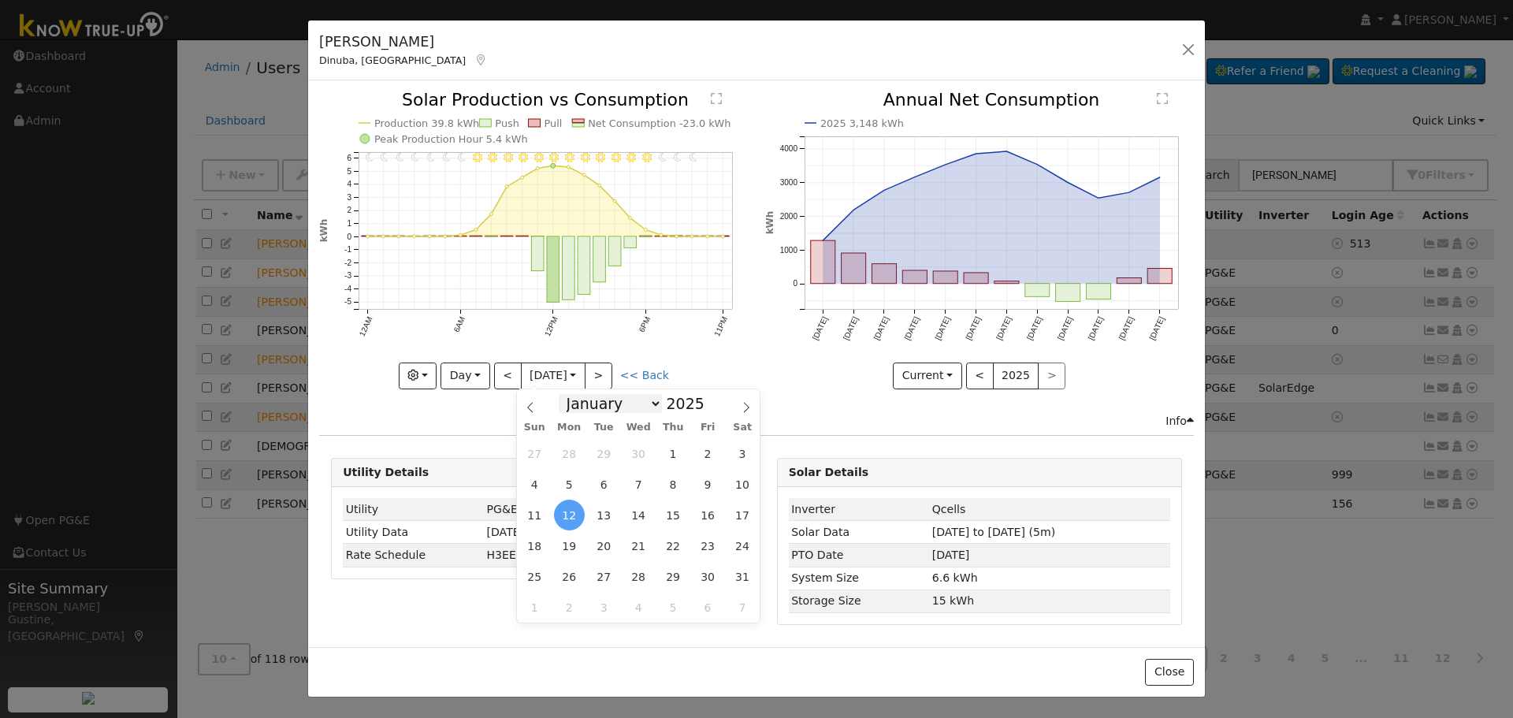
click at [655, 408] on select "January February March April May June July August September October November De…" at bounding box center [610, 403] width 103 height 19
select select "5"
click at [571, 394] on select "January February March April May June July August September October November De…" at bounding box center [610, 403] width 103 height 19
click at [534, 466] on span "1" at bounding box center [534, 453] width 31 height 31
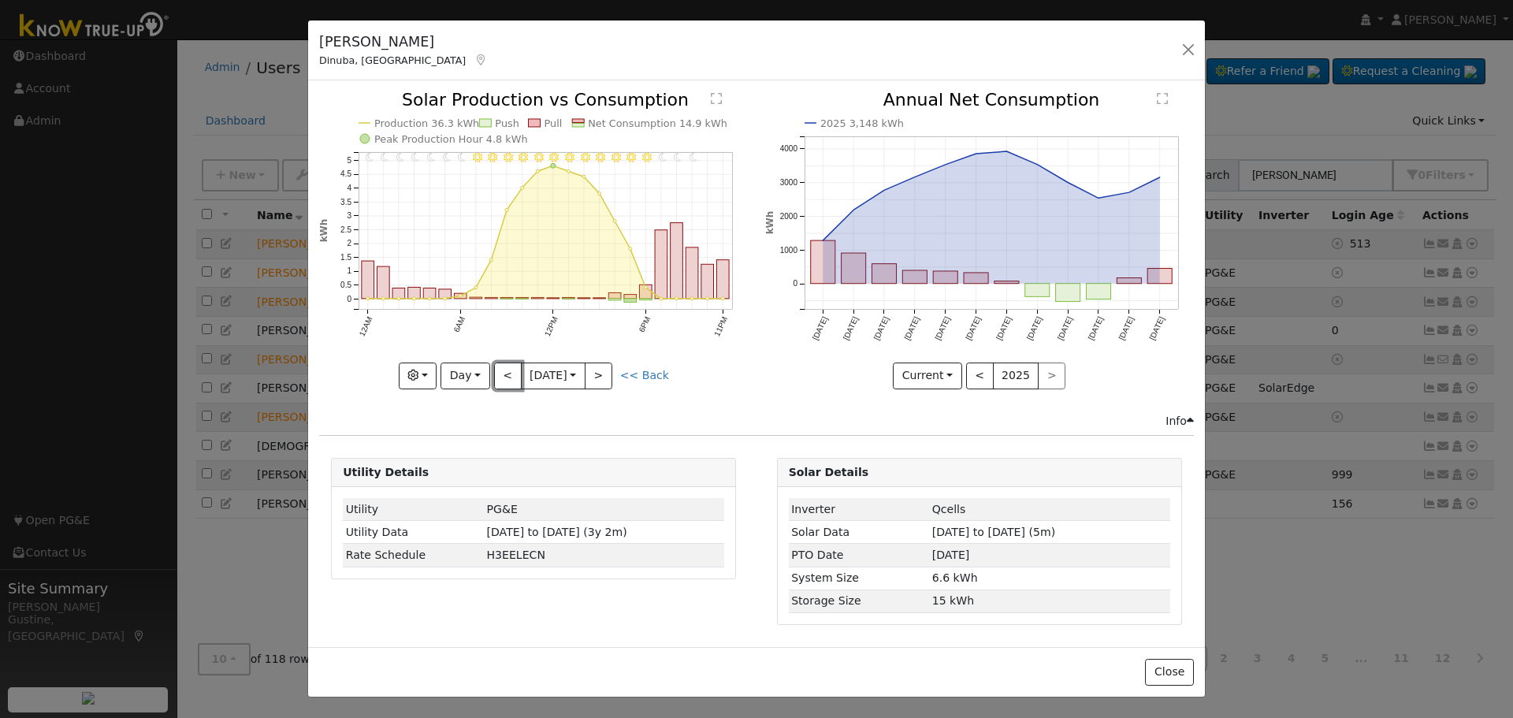
click at [508, 374] on button "<" at bounding box center [508, 376] width 28 height 27
click at [508, 377] on div "11PM - undefined 10PM - undefined 9PM - Clear 8PM - MostlyClear 7PM - MostlyCle…" at bounding box center [533, 239] width 429 height 297
click at [509, 380] on button "<" at bounding box center [508, 376] width 28 height 27
click at [0, 0] on div at bounding box center [0, 0] width 0 height 0
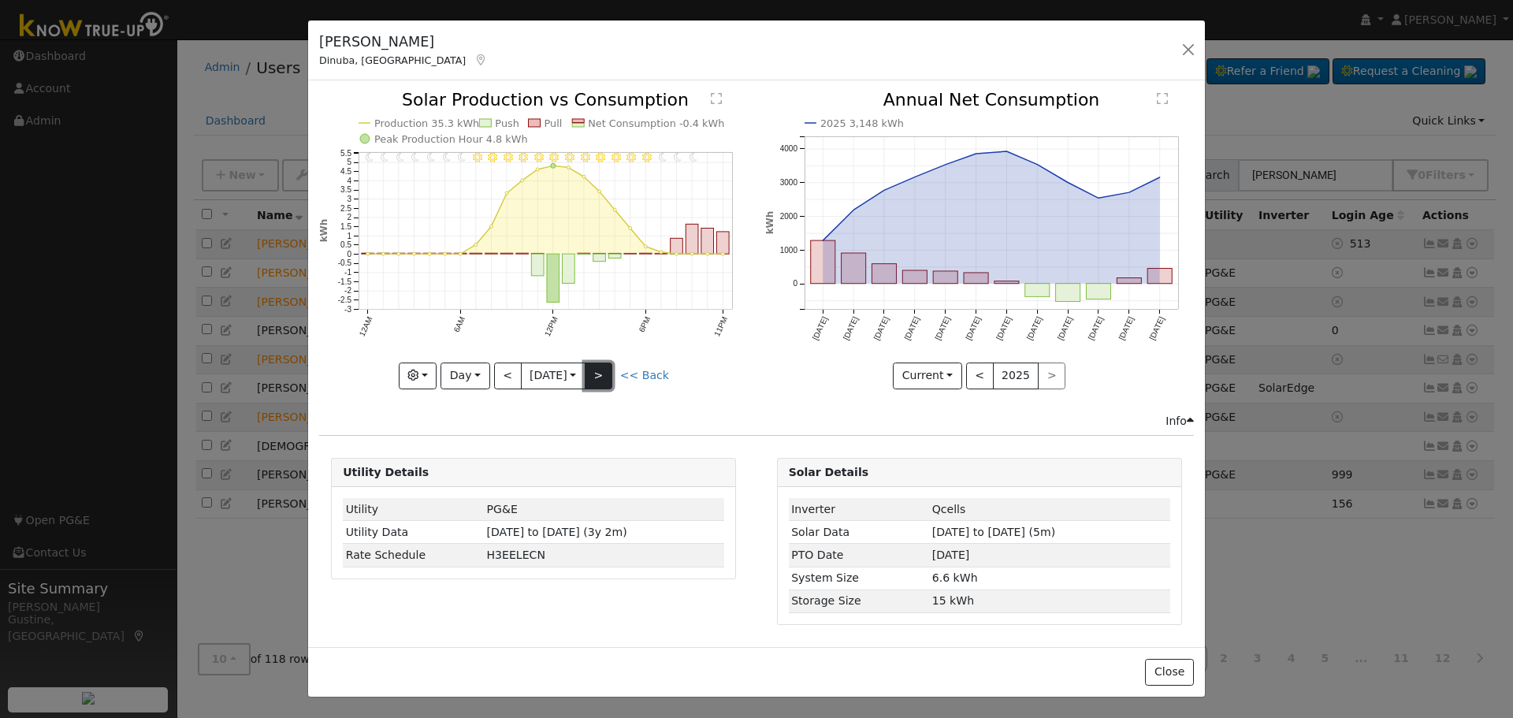
click at [611, 377] on button ">" at bounding box center [599, 376] width 28 height 27
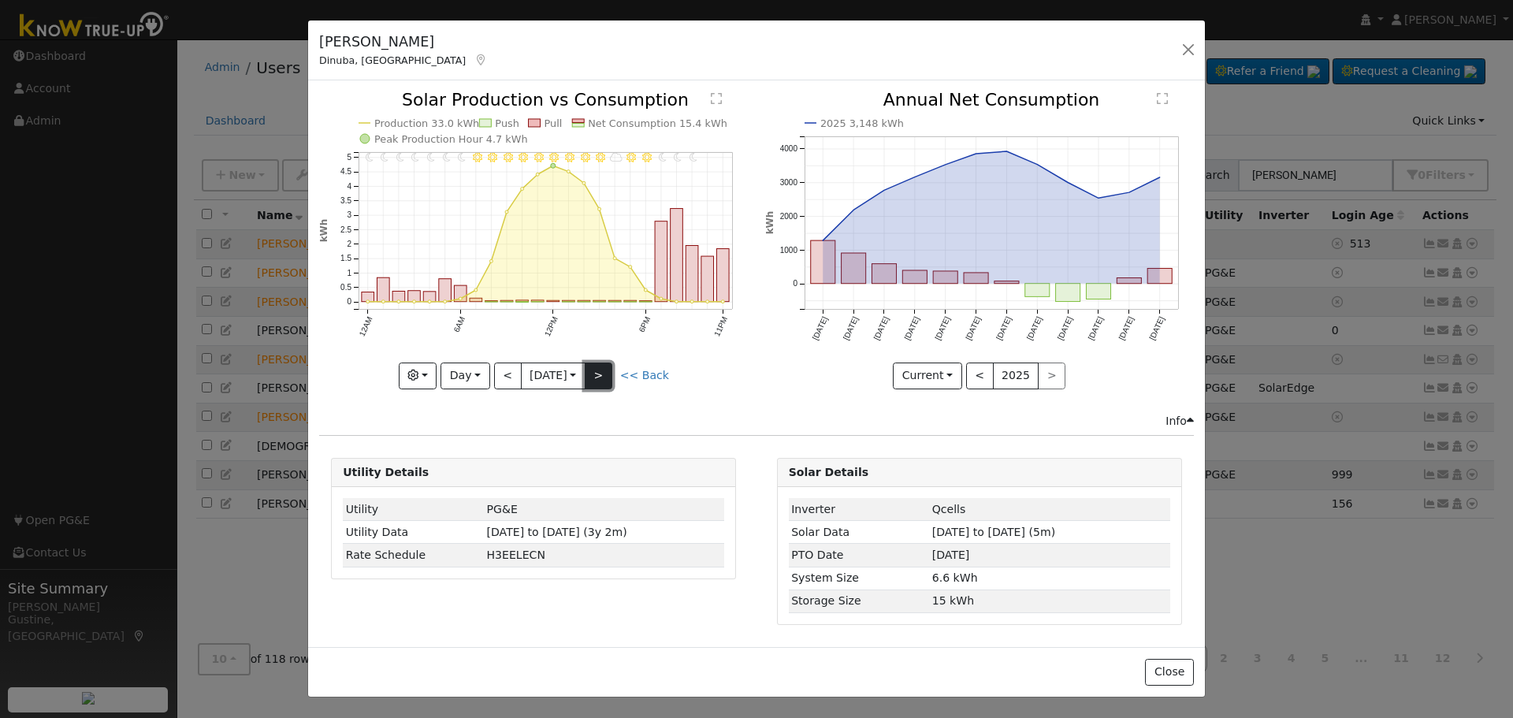
click at [611, 377] on button ">" at bounding box center [599, 376] width 28 height 27
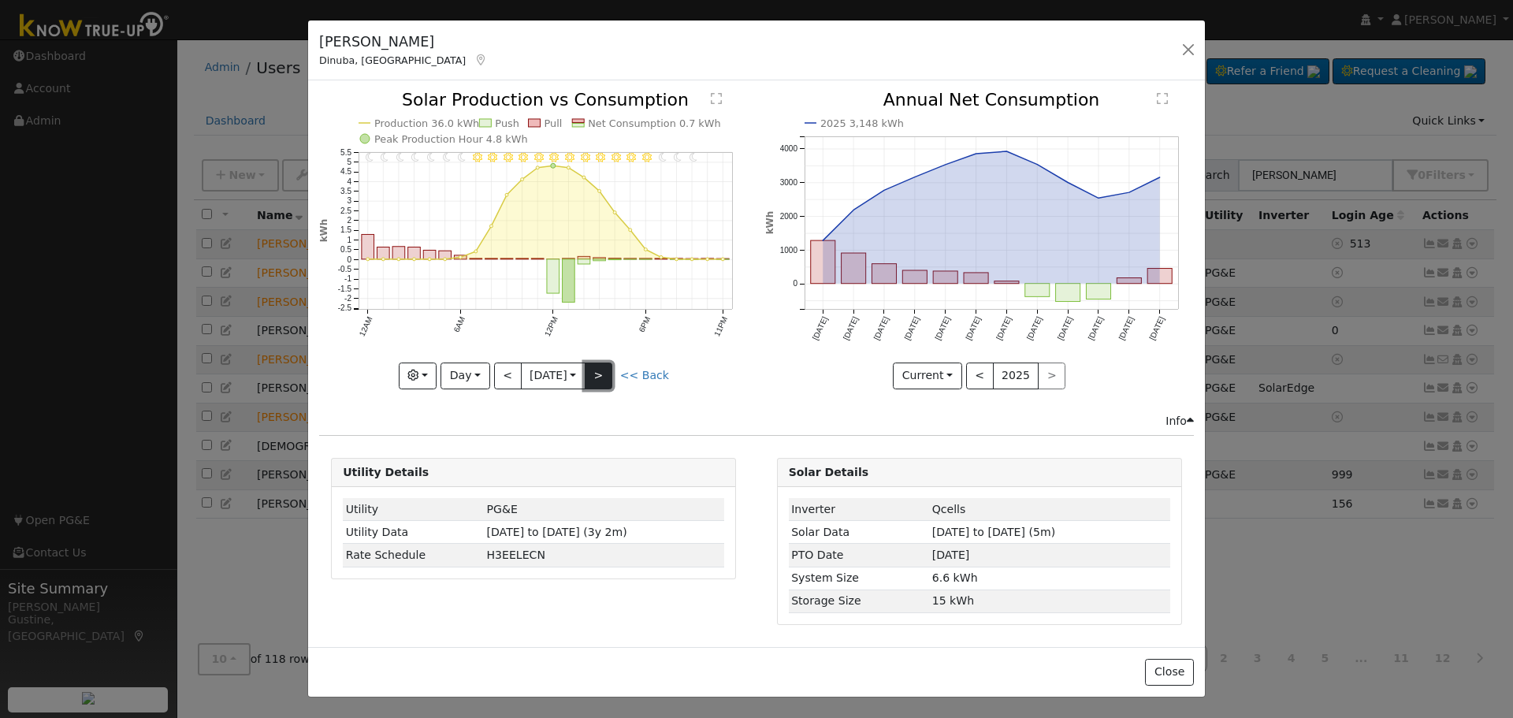
click at [610, 376] on button ">" at bounding box center [599, 376] width 28 height 27
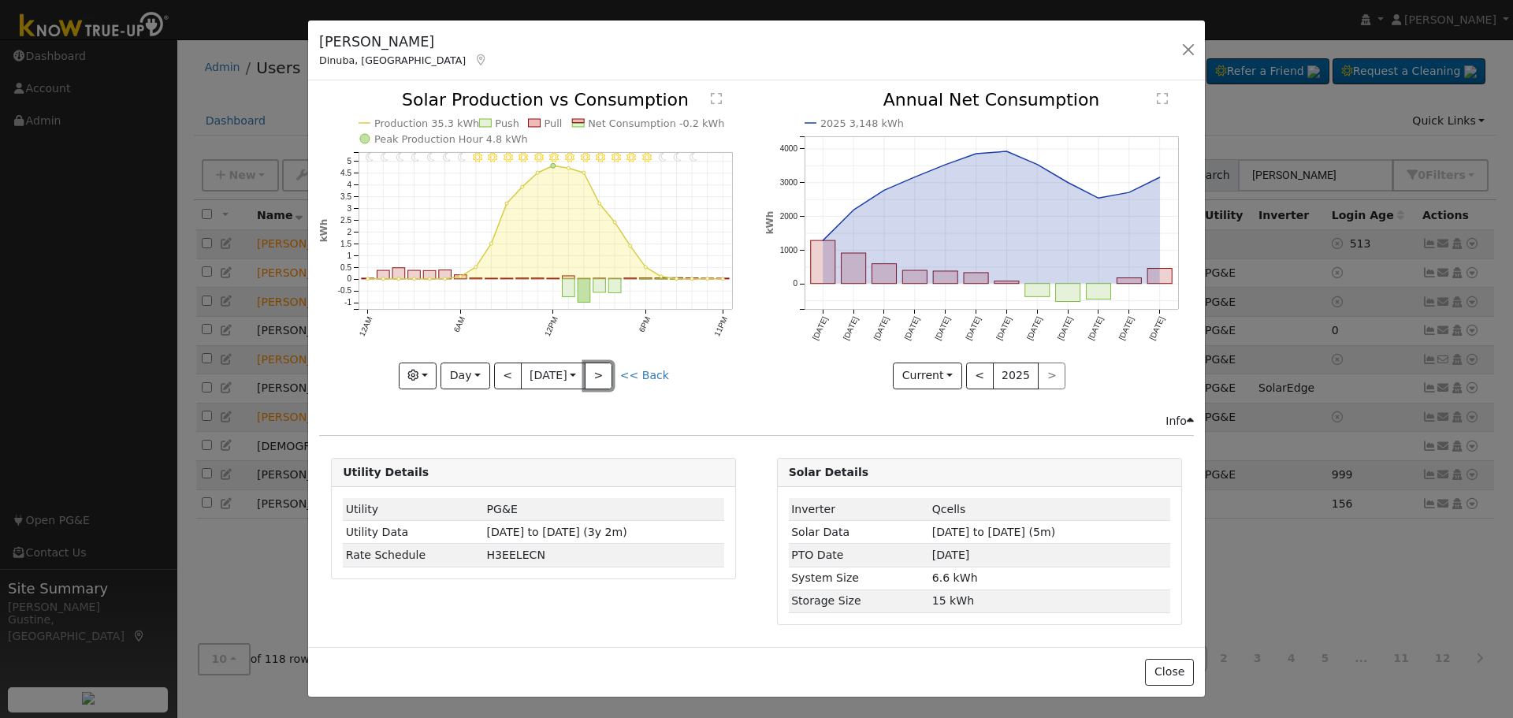
click at [610, 372] on button ">" at bounding box center [599, 376] width 28 height 27
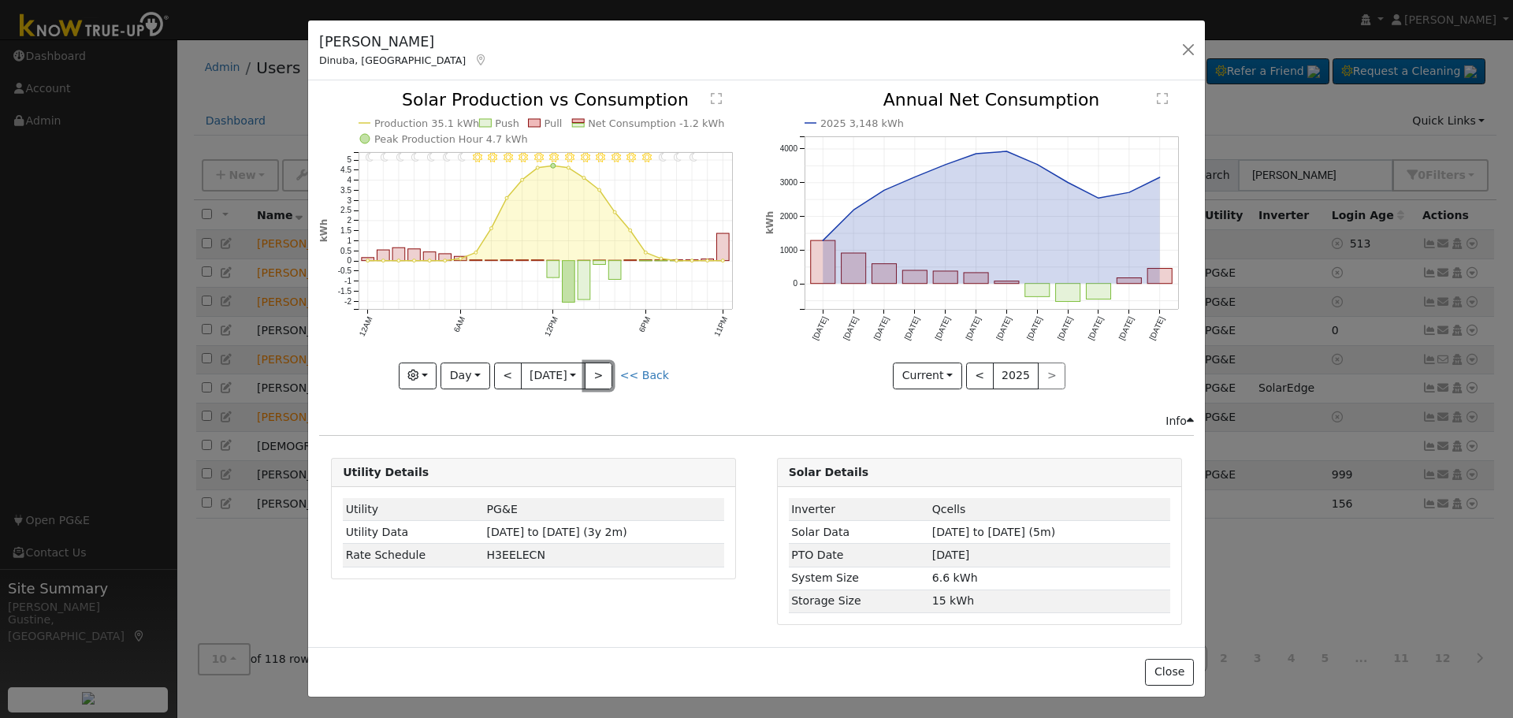
click at [610, 372] on button ">" at bounding box center [599, 376] width 28 height 27
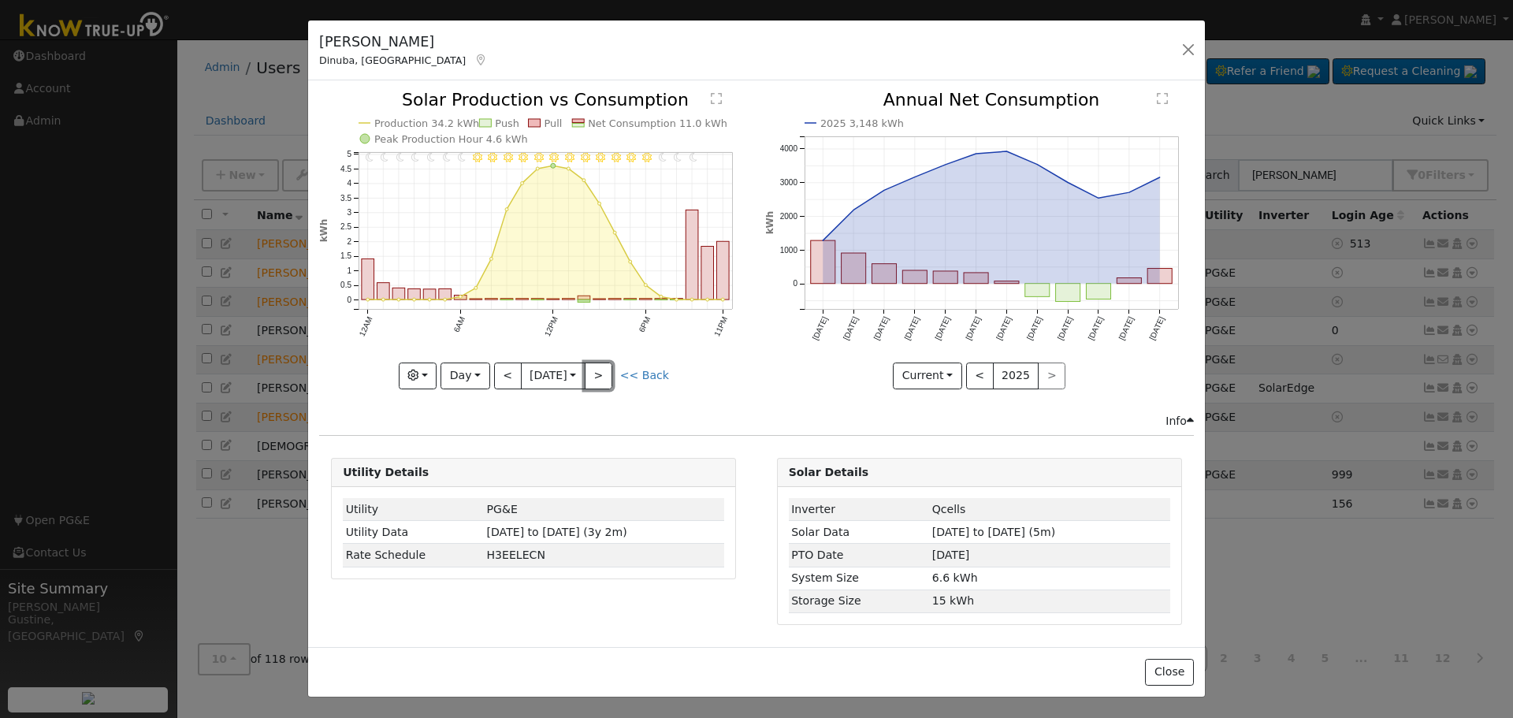
click at [610, 372] on button ">" at bounding box center [599, 376] width 28 height 27
click at [602, 366] on button ">" at bounding box center [599, 376] width 28 height 27
click at [612, 368] on button ">" at bounding box center [599, 376] width 28 height 27
click at [602, 376] on button ">" at bounding box center [599, 376] width 28 height 27
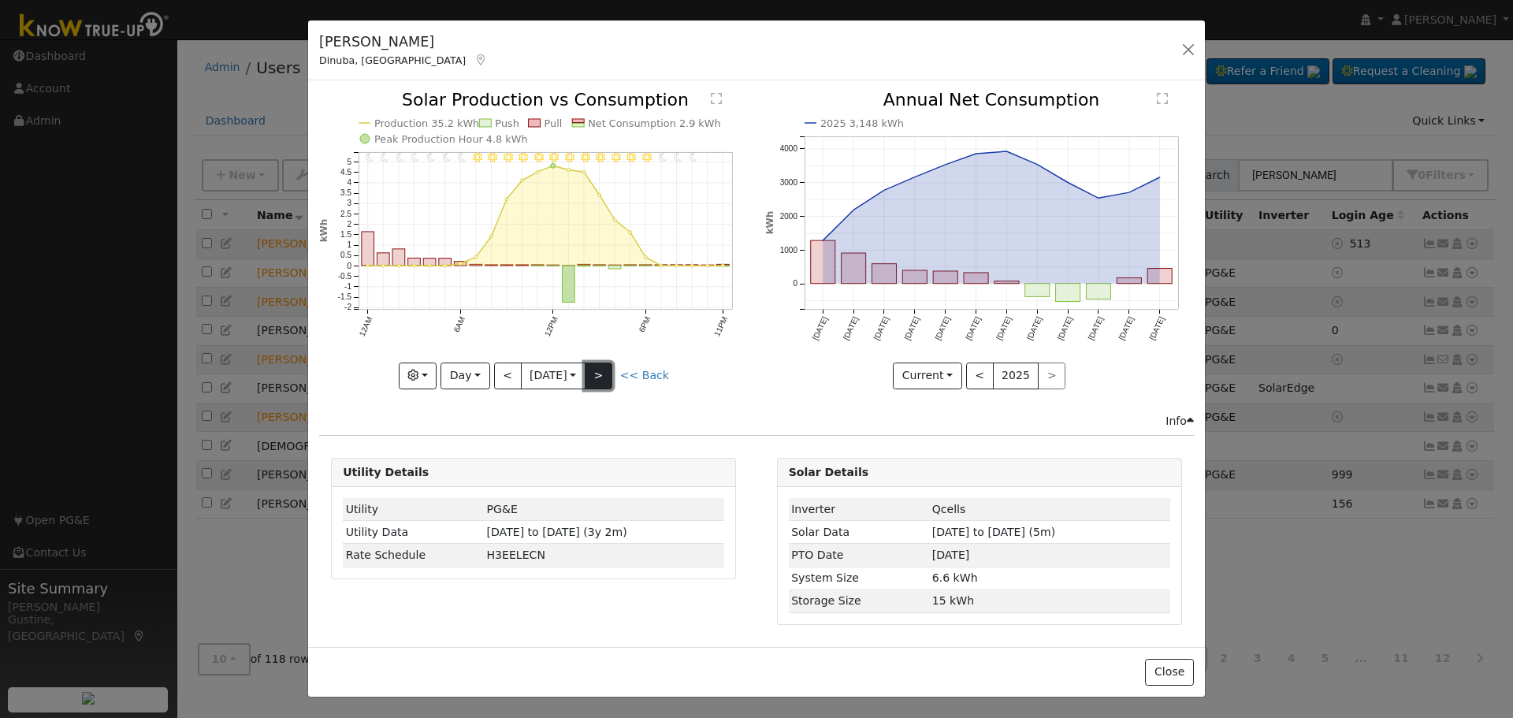
click at [599, 365] on button ">" at bounding box center [599, 376] width 28 height 27
click at [604, 380] on button ">" at bounding box center [599, 376] width 28 height 27
click at [618, 369] on icon "11PM - undefined 10PM - undefined 9PM - Clear 8PM - Clear 7PM - Clear 6PM - Cle…" at bounding box center [533, 239] width 429 height 296
click at [612, 370] on button ">" at bounding box center [599, 376] width 28 height 27
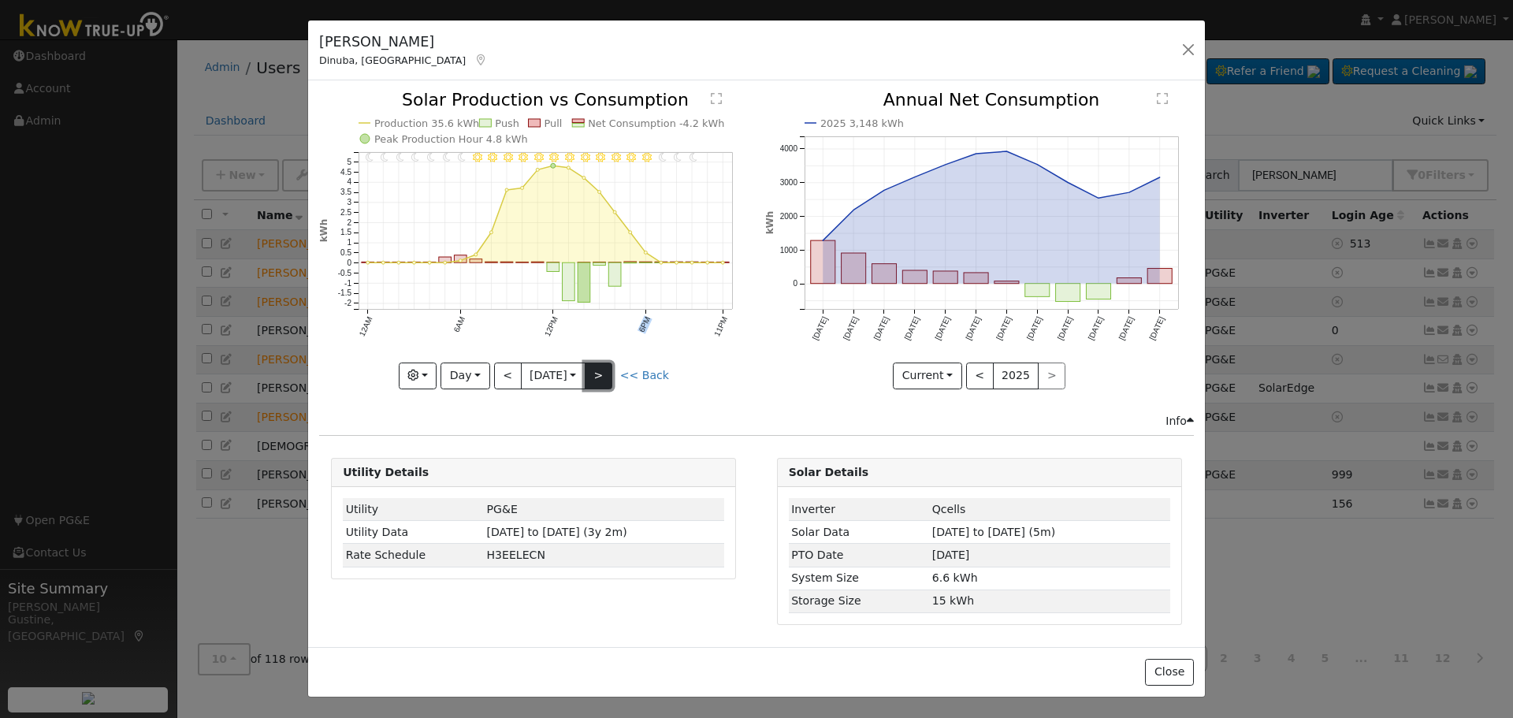
type input "[DATE]"
click at [0, 0] on div at bounding box center [0, 0] width 0 height 0
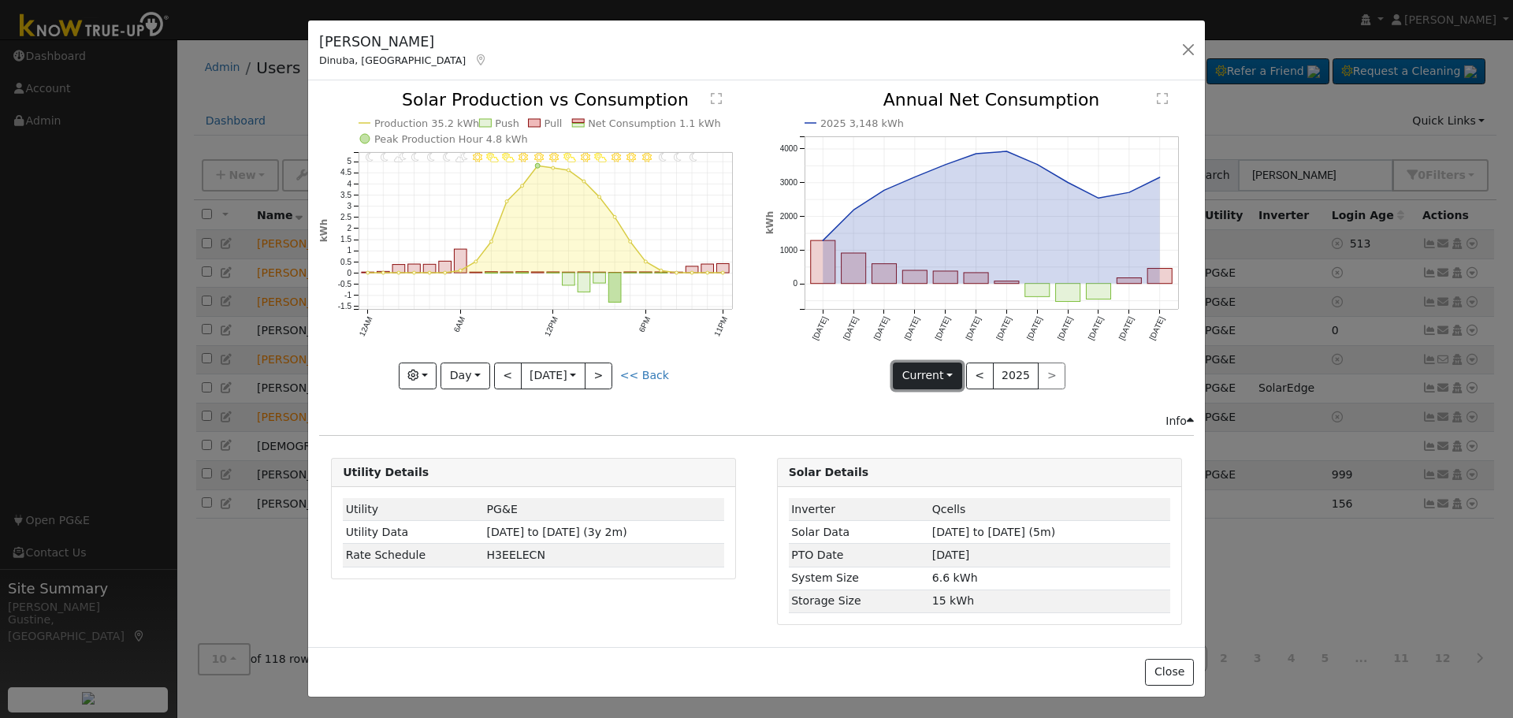
click at [943, 379] on button "Current" at bounding box center [927, 376] width 69 height 27
click at [991, 320] on icon "2025 3,148 kWh [DATE] Sep '[DATE] Nov '[DATE] Jan '[DATE] Mar '[DATE] May '[DAT…" at bounding box center [979, 235] width 429 height 288
